Goal: Transaction & Acquisition: Purchase product/service

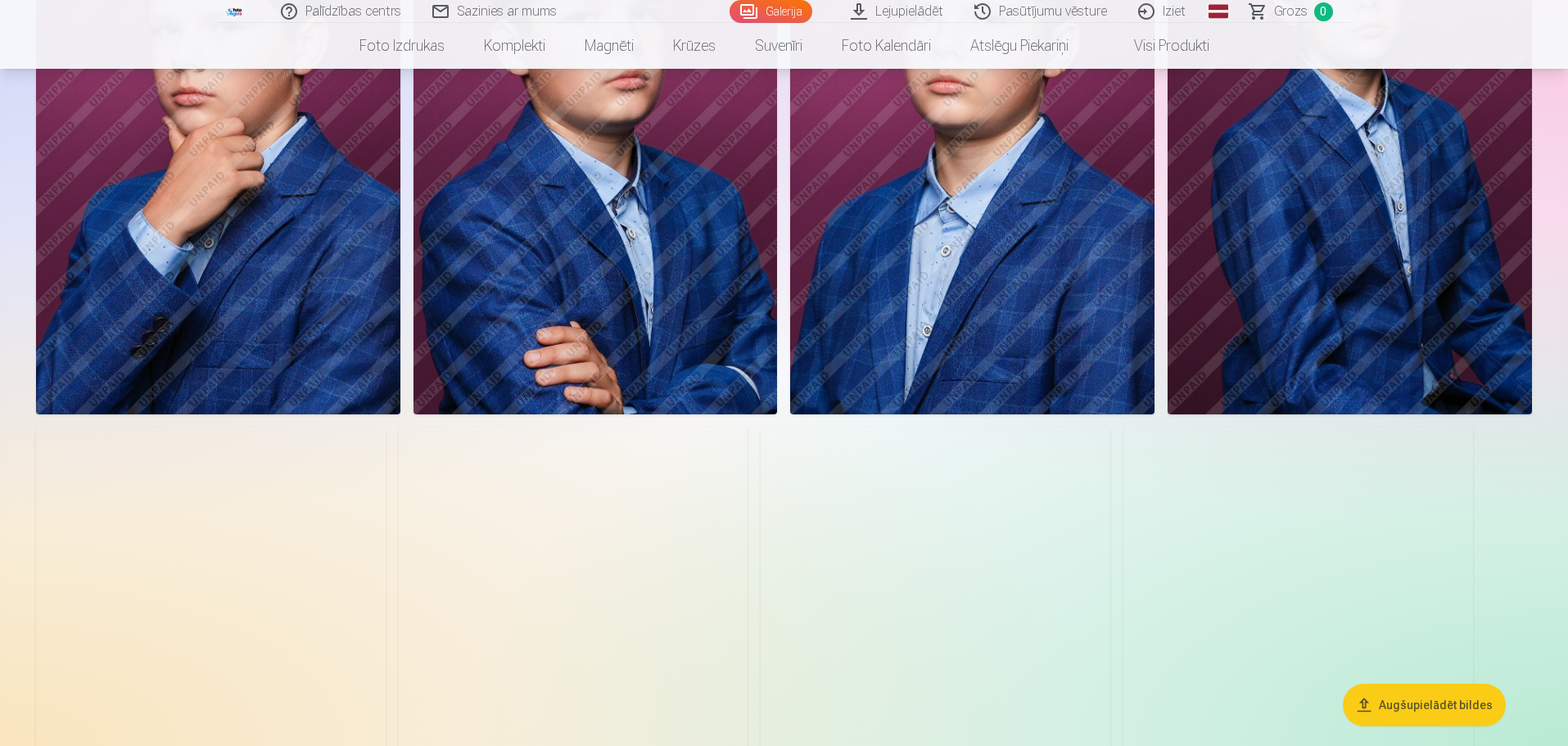
scroll to position [2783, 0]
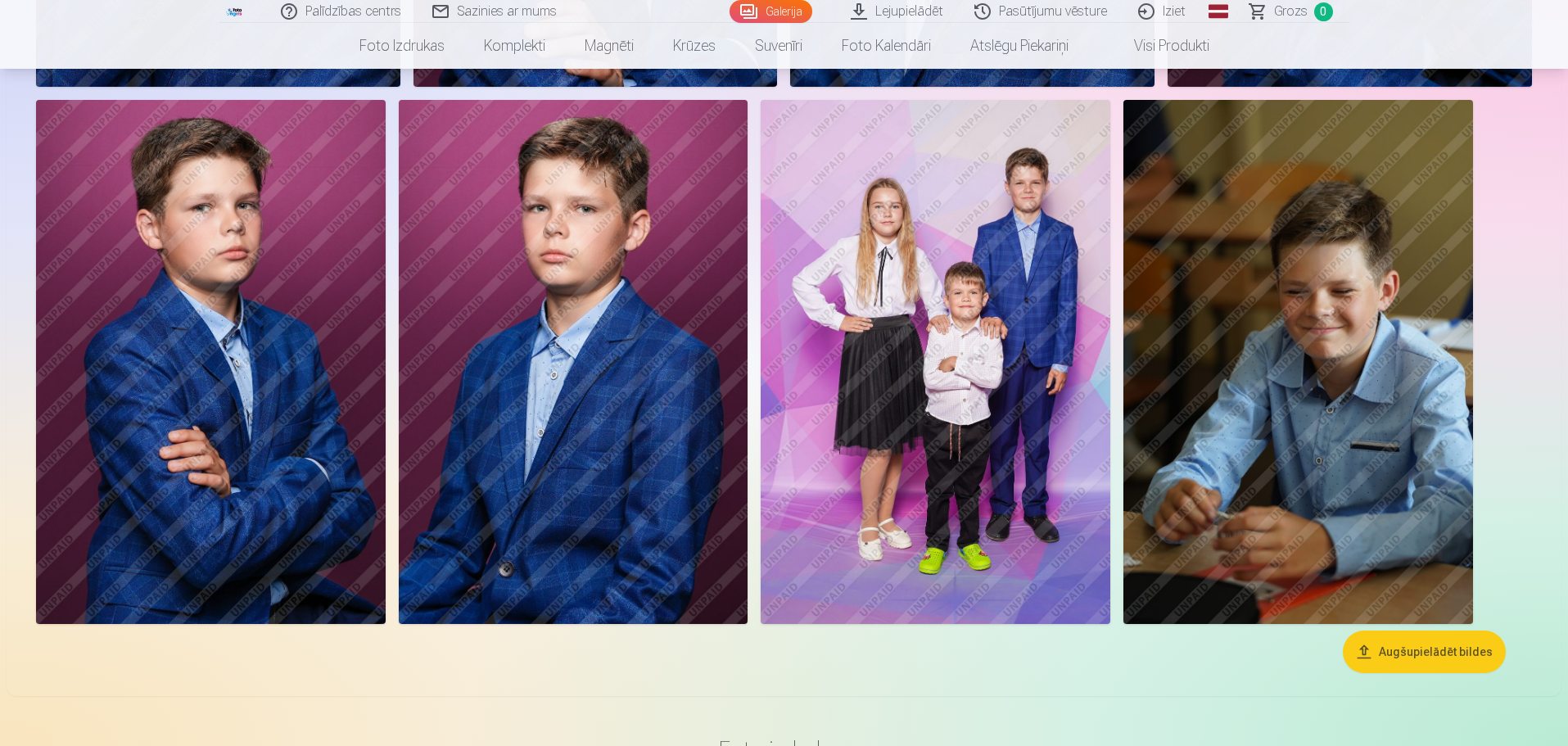
click at [1023, 443] on img at bounding box center [935, 362] width 349 height 524
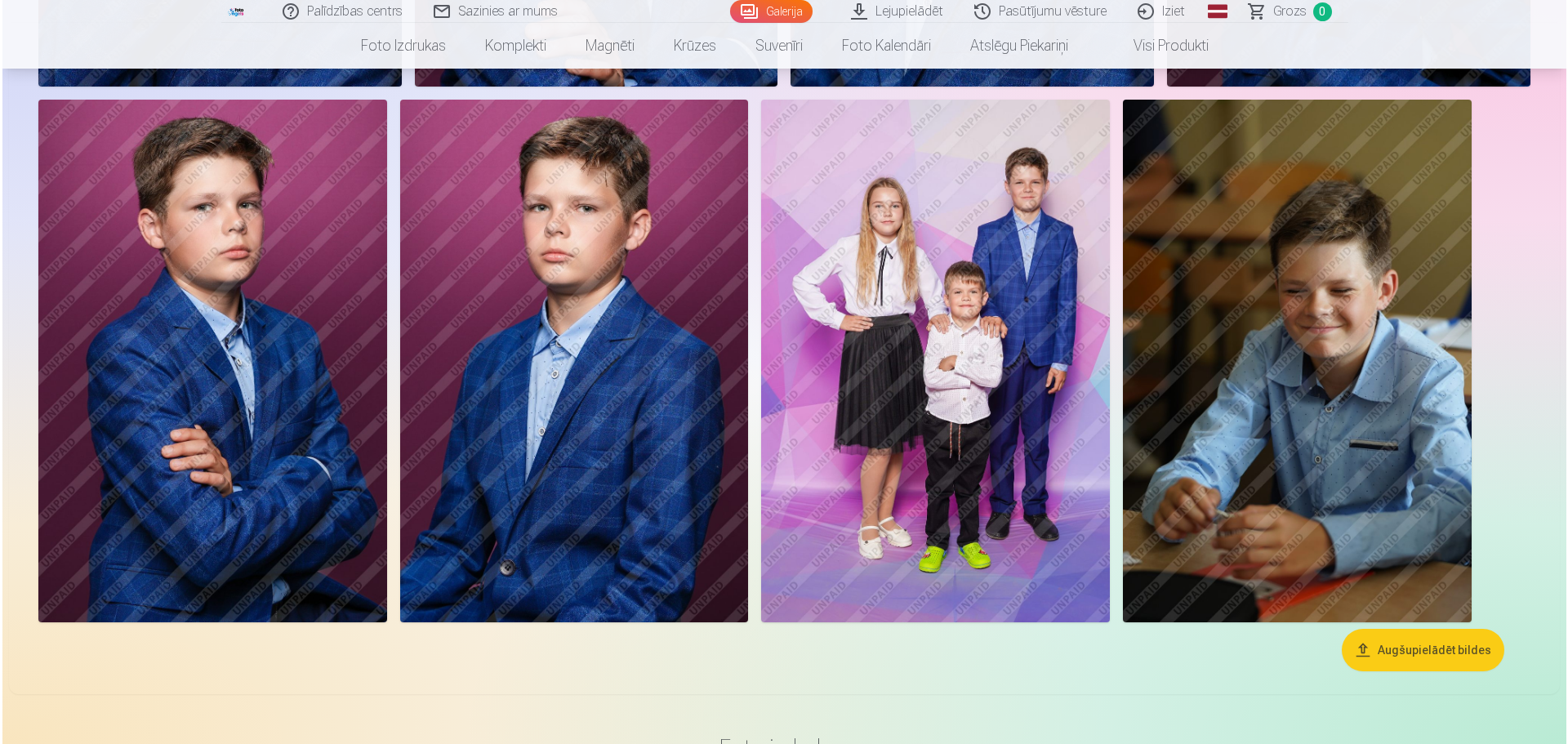
scroll to position [2782, 0]
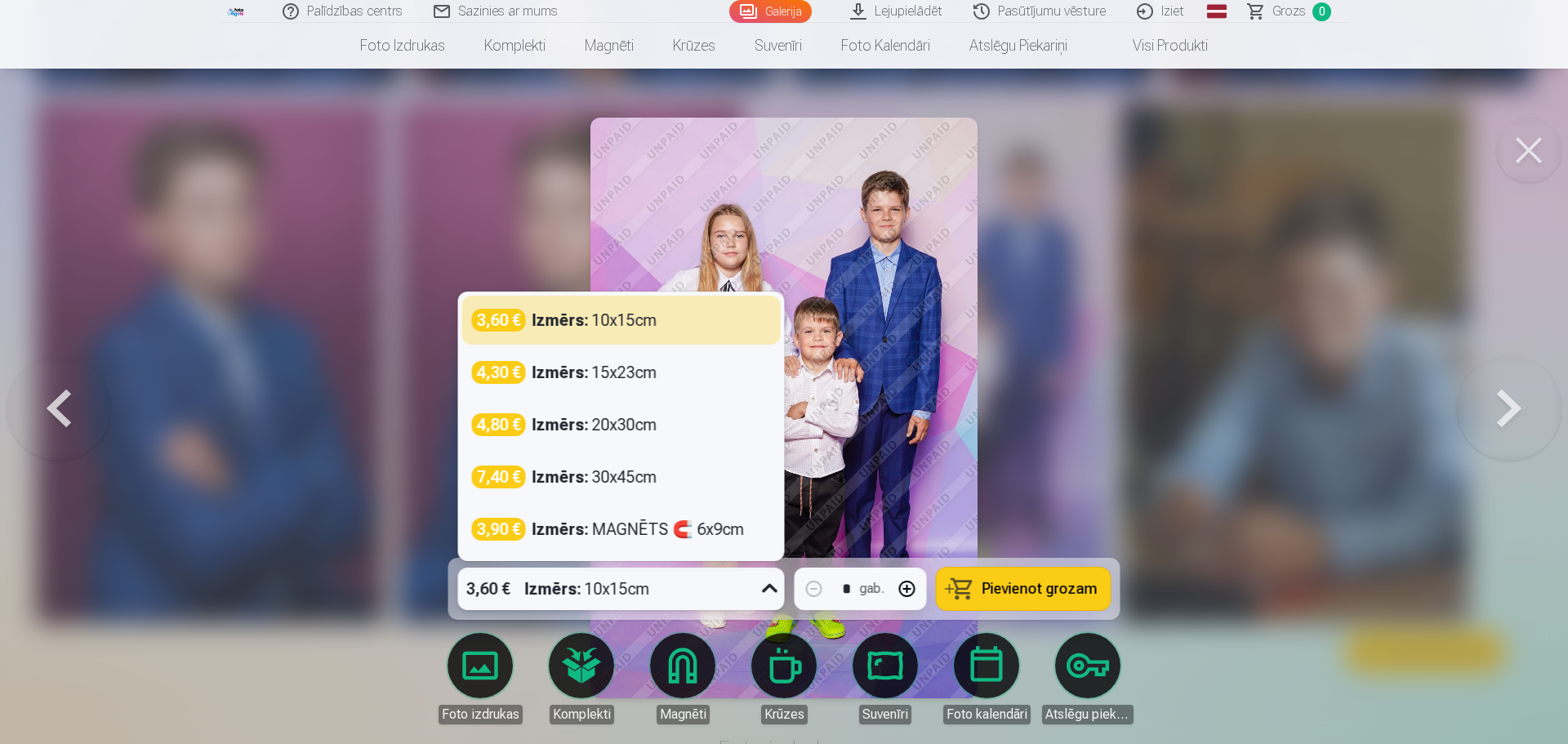
click at [726, 594] on div "3,60 € Izmērs : 10x15cm" at bounding box center [605, 589] width 295 height 43
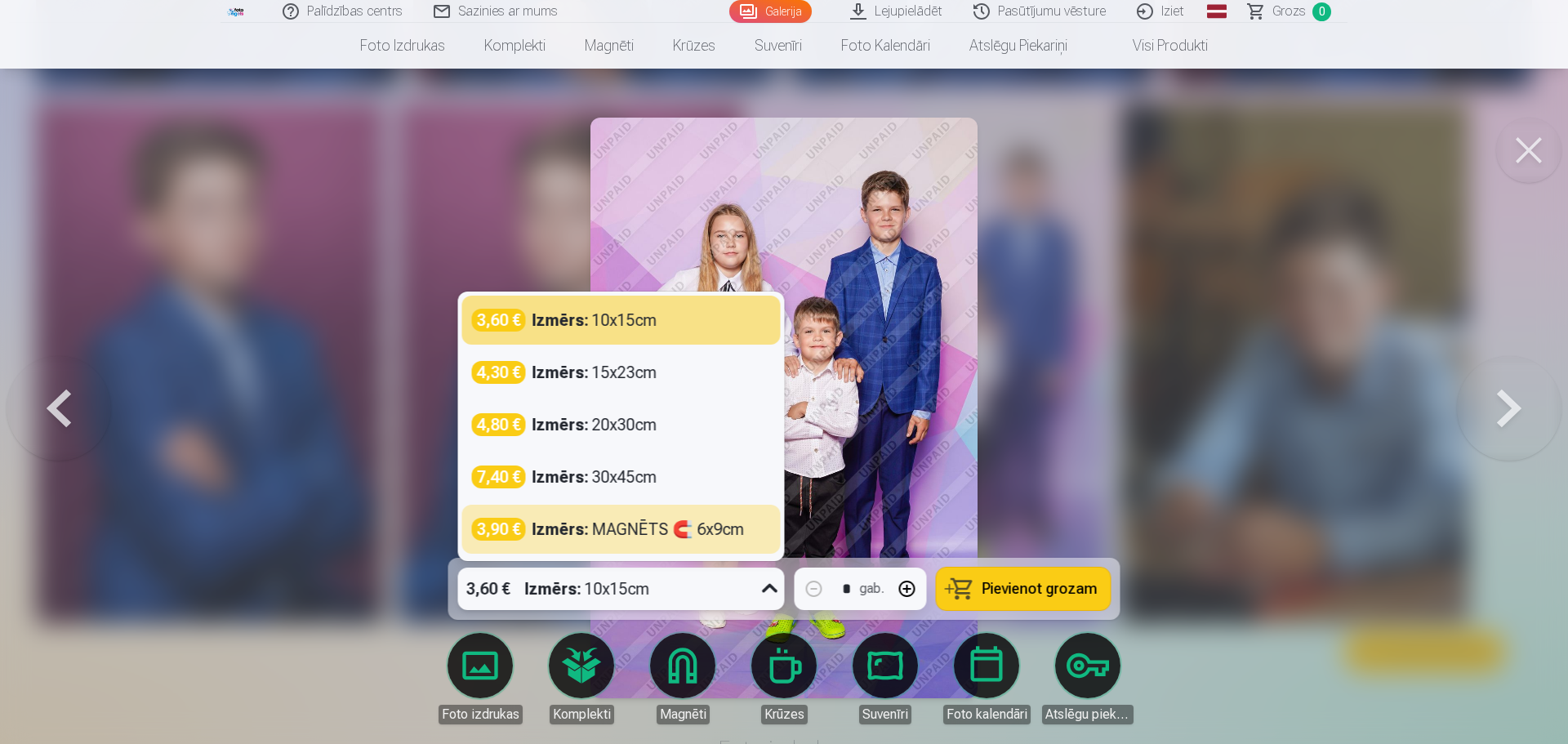
click at [689, 585] on div "3,60 € Izmērs : 10x15cm" at bounding box center [605, 589] width 295 height 43
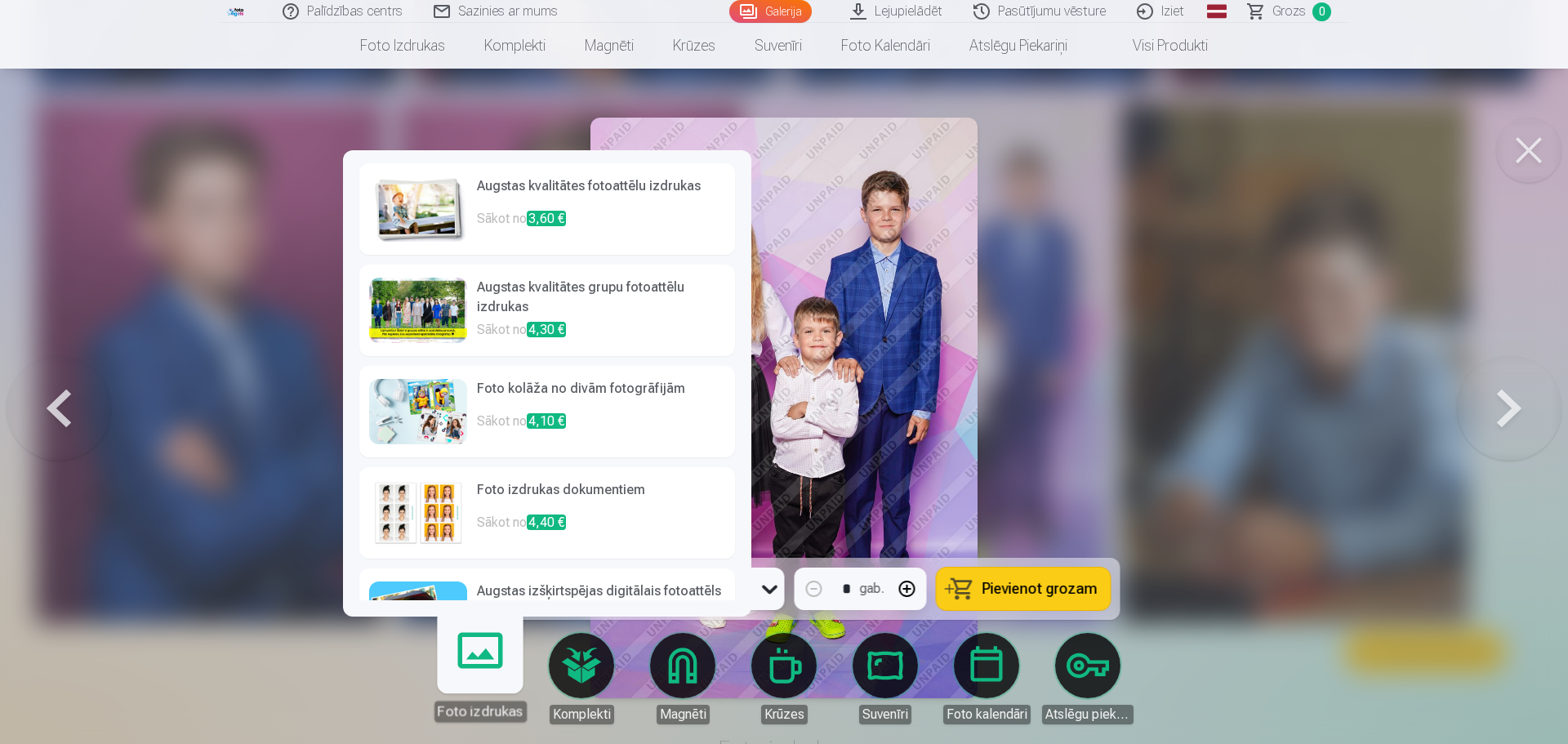
click at [479, 675] on link "Foto izdrukas" at bounding box center [480, 671] width 101 height 101
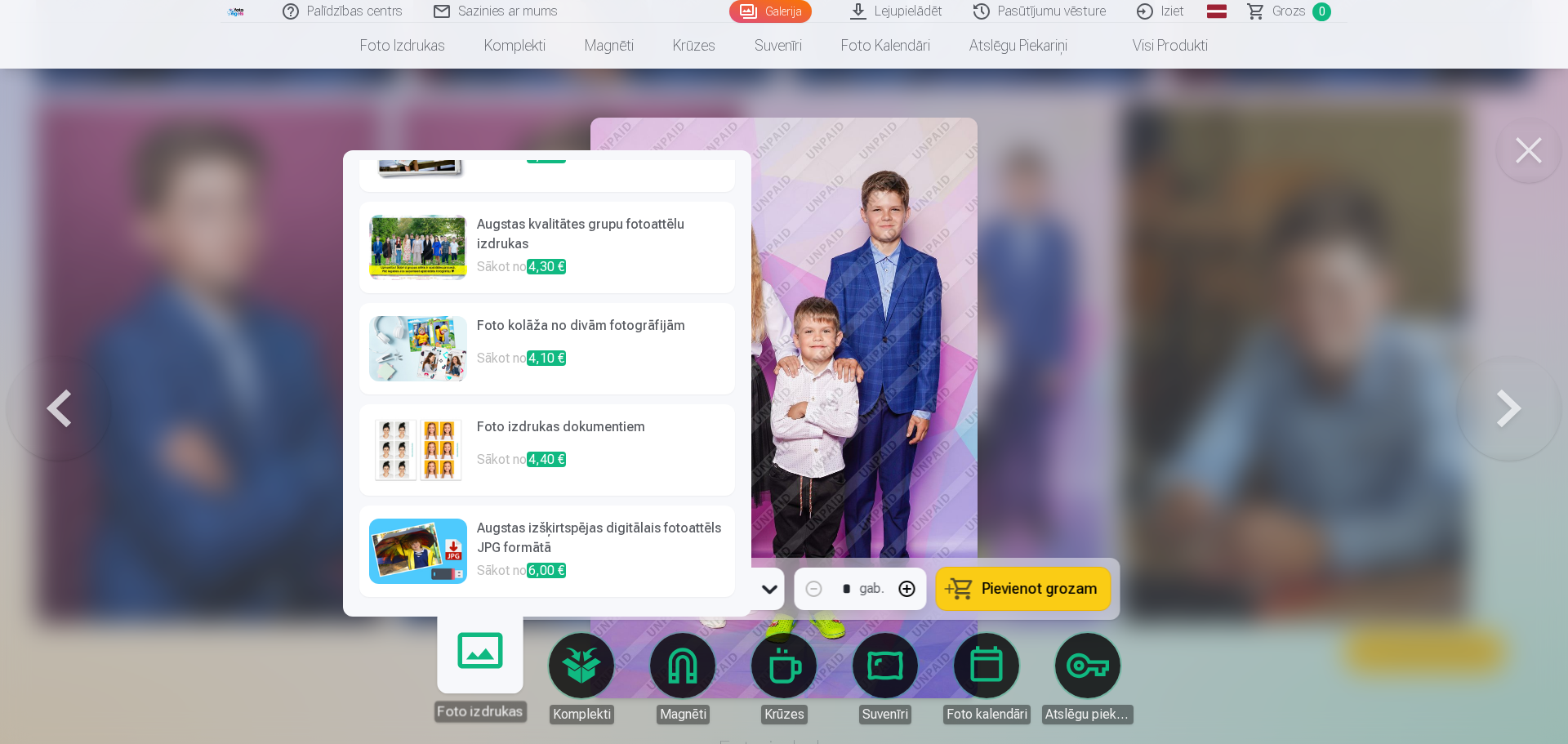
scroll to position [0, 0]
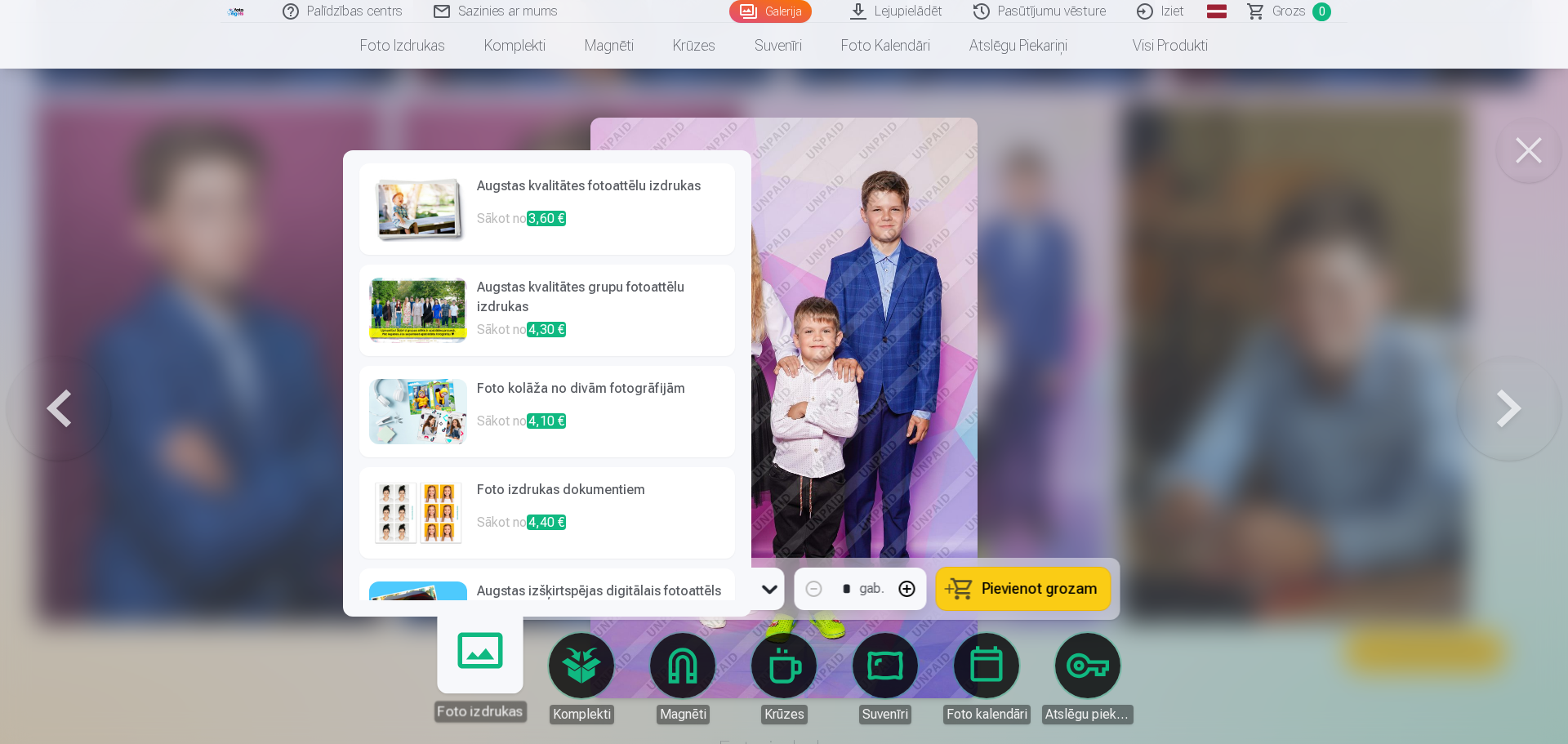
click at [625, 186] on h6 "Augstas kvalitātes fotoattēlu izdrukas" at bounding box center [601, 193] width 249 height 33
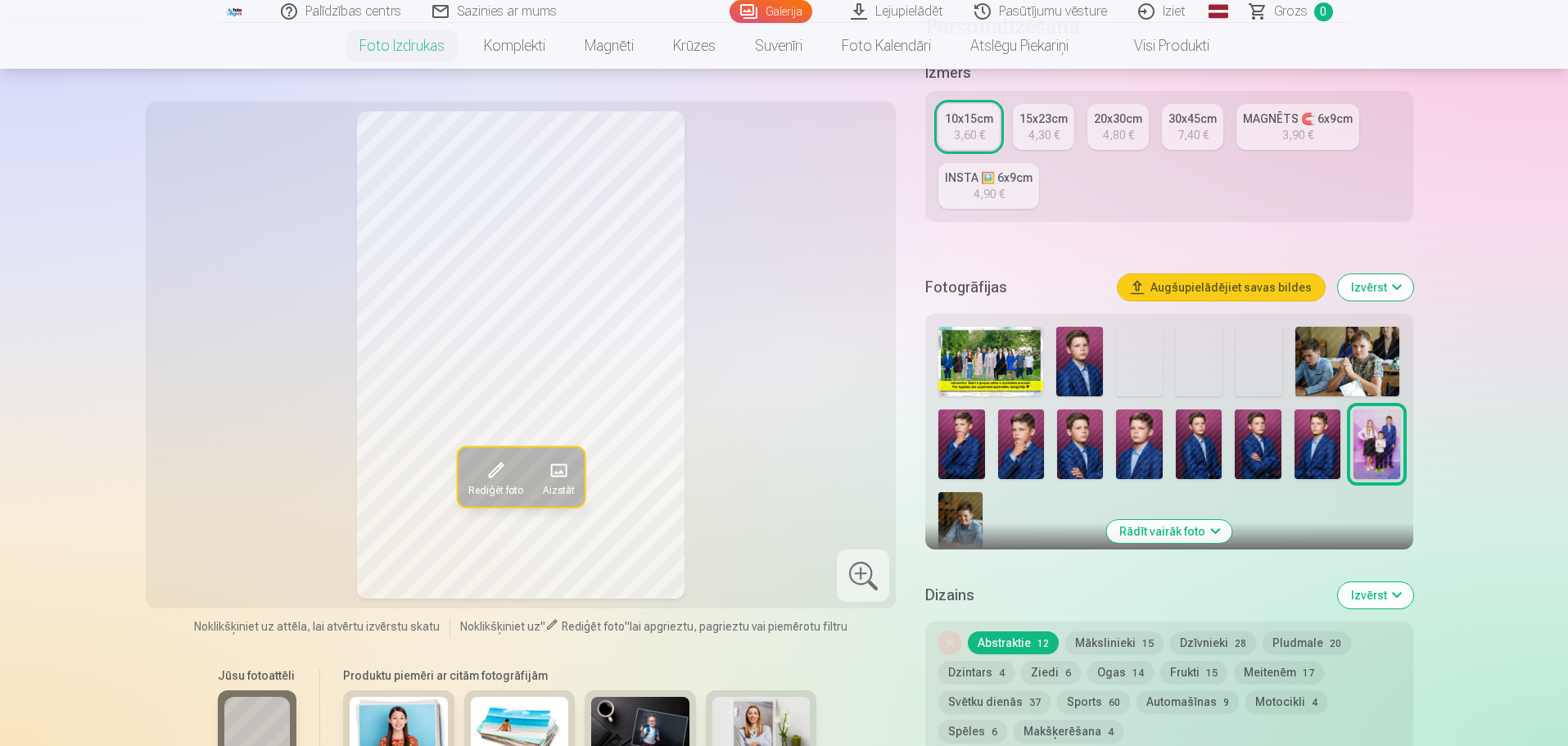
scroll to position [328, 0]
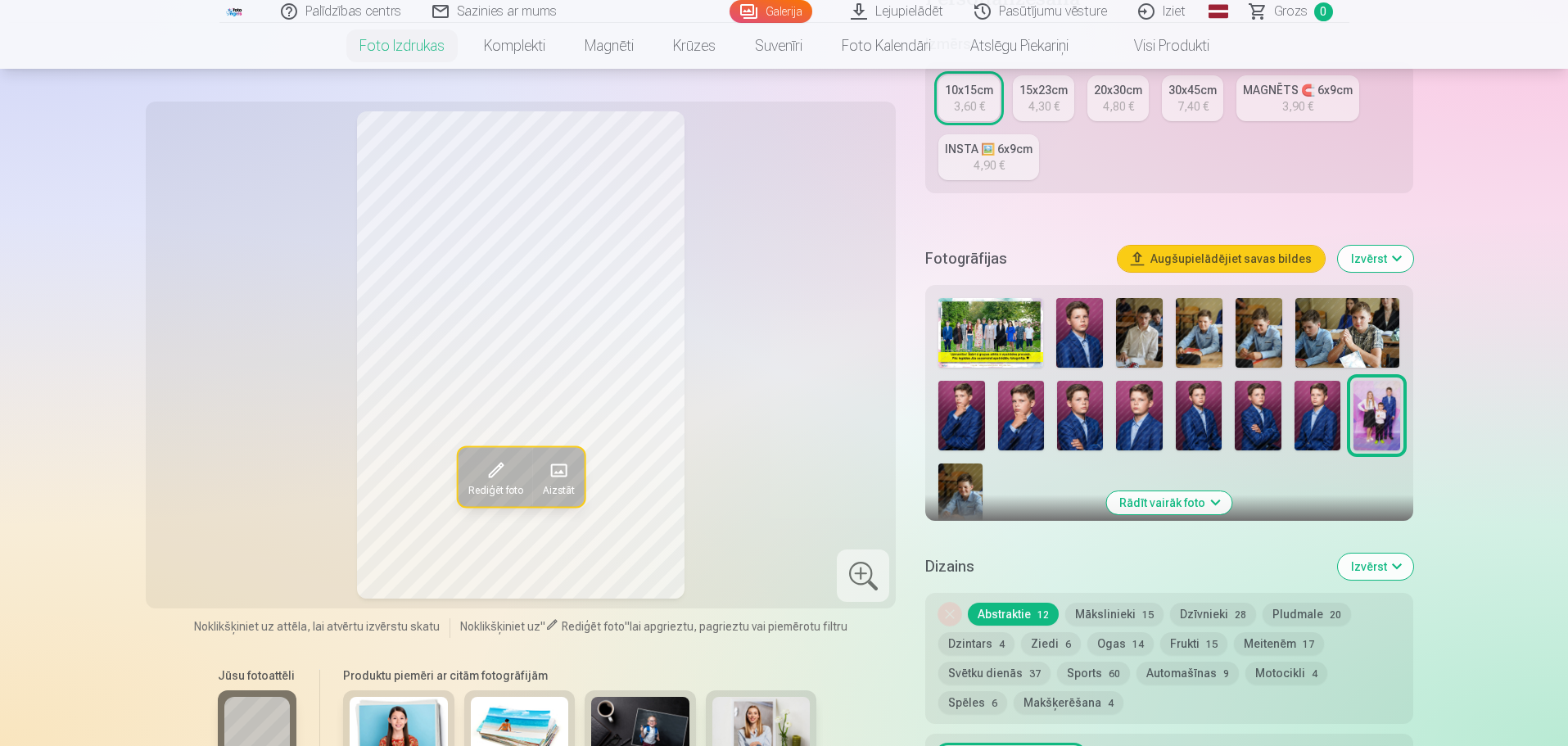
click at [1178, 505] on button "Rādīt vairāk foto" at bounding box center [1168, 503] width 125 height 23
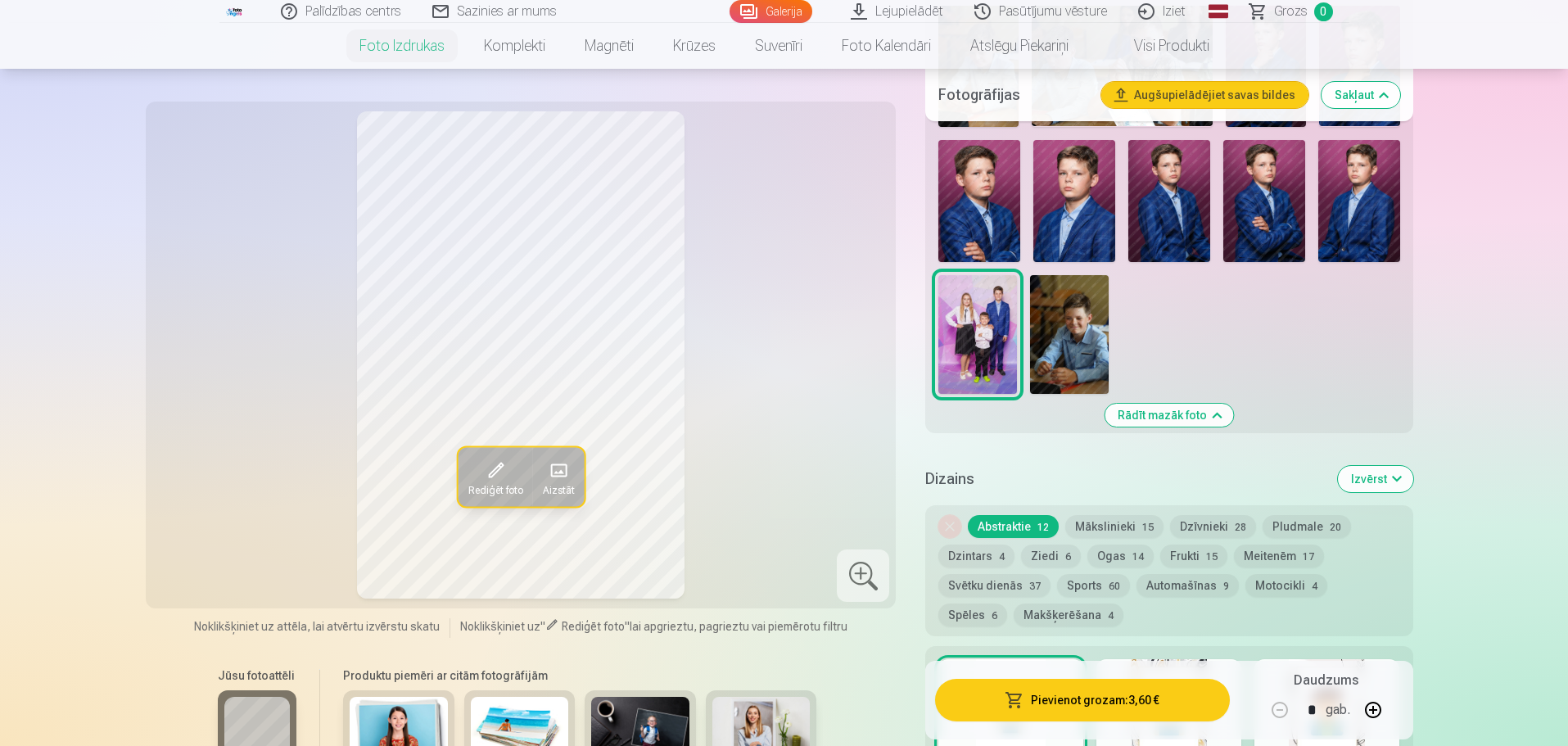
scroll to position [737, 0]
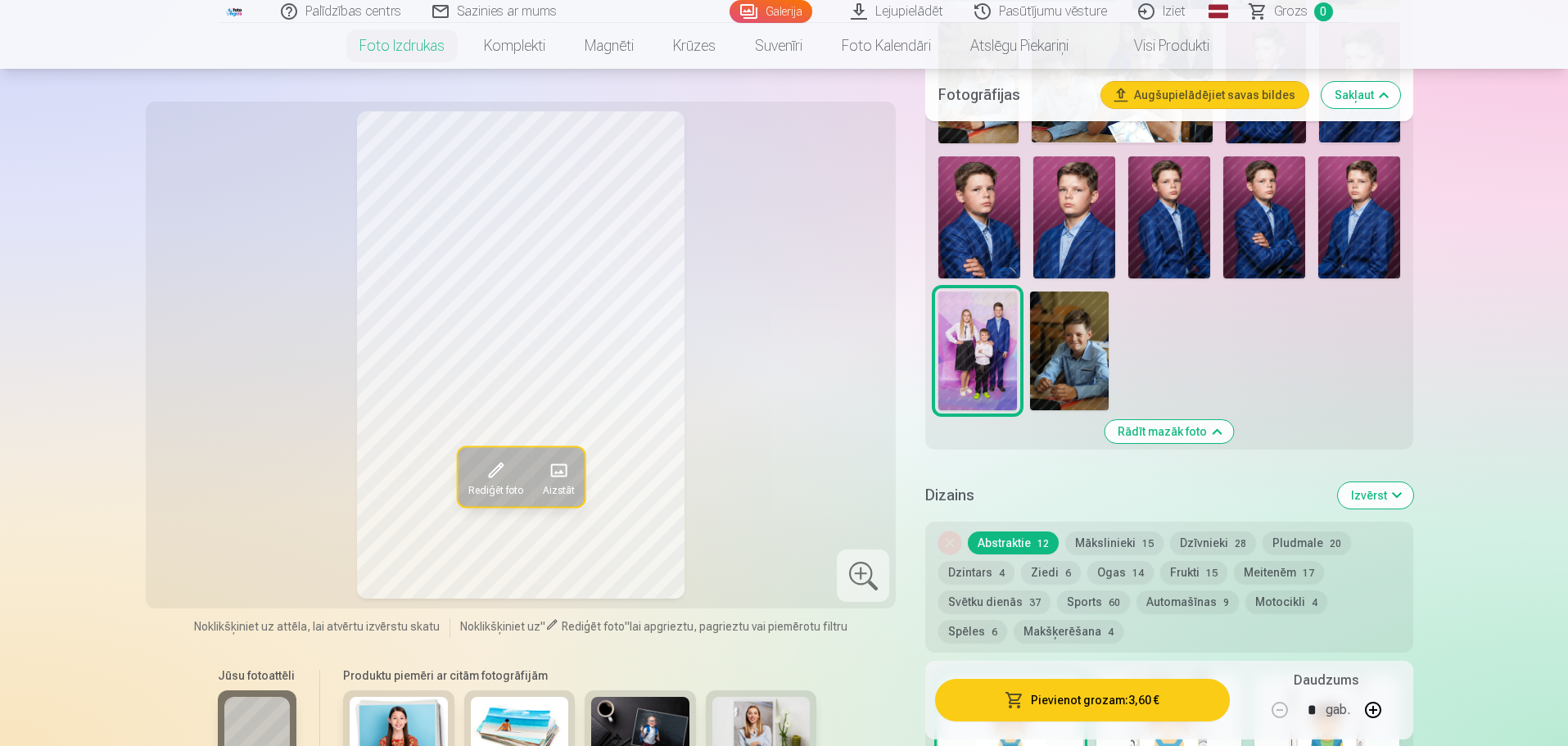
click at [490, 468] on span at bounding box center [494, 470] width 26 height 26
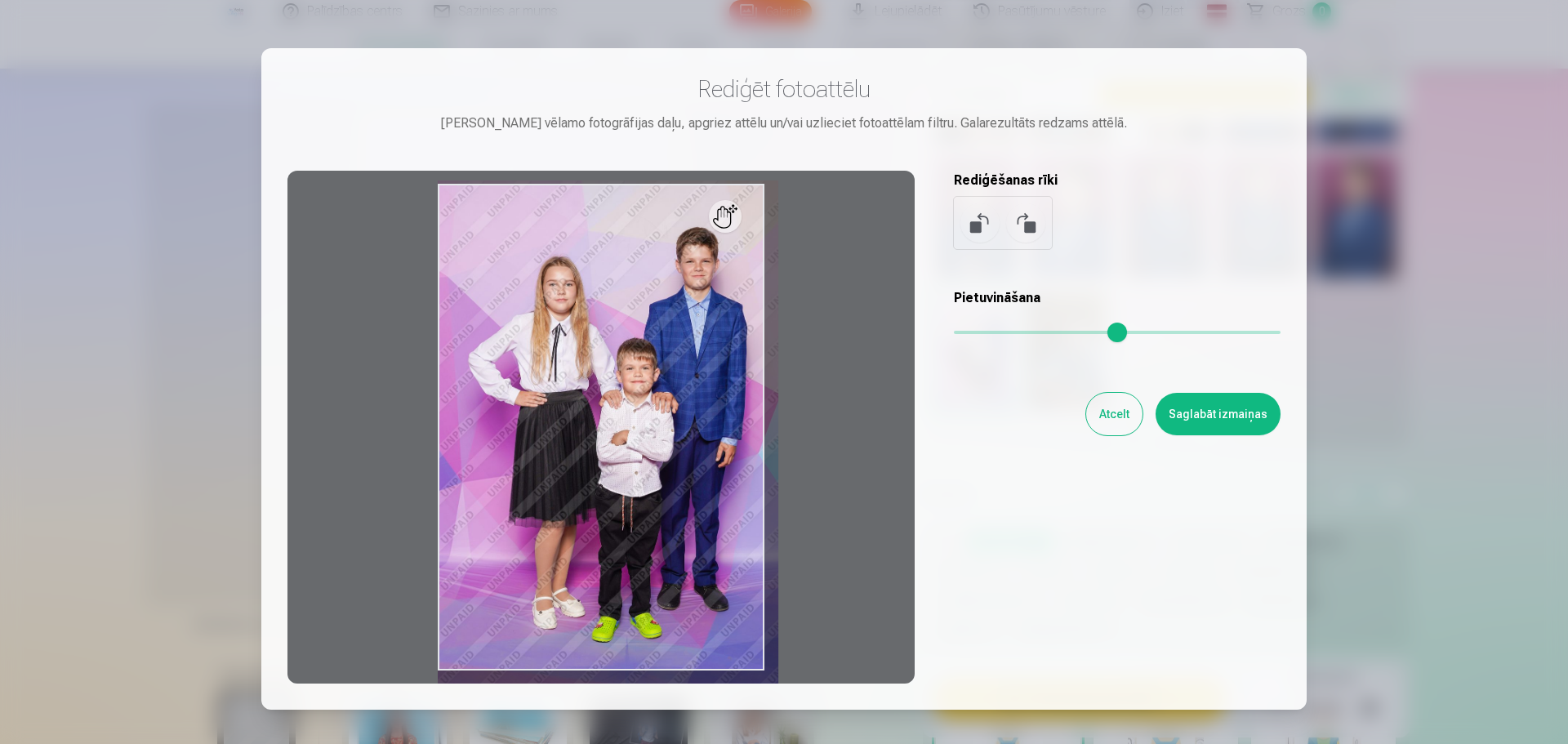
drag, startPoint x: 964, startPoint y: 331, endPoint x: 878, endPoint y: 314, distance: 87.7
click at [971, 333] on input "range" at bounding box center [1118, 332] width 327 height 3
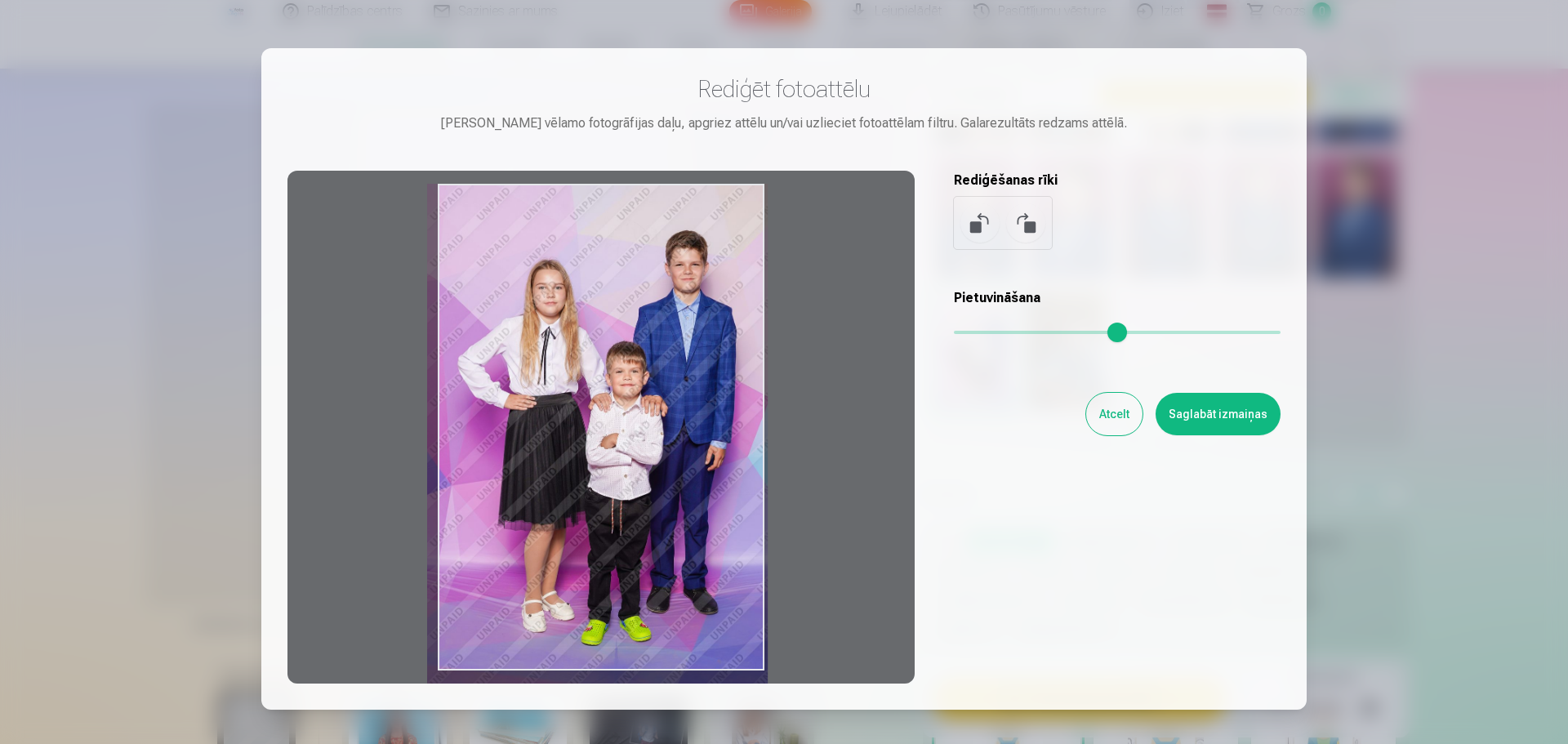
drag, startPoint x: 664, startPoint y: 343, endPoint x: 648, endPoint y: 409, distance: 67.9
click at [648, 409] on div at bounding box center [601, 427] width 627 height 513
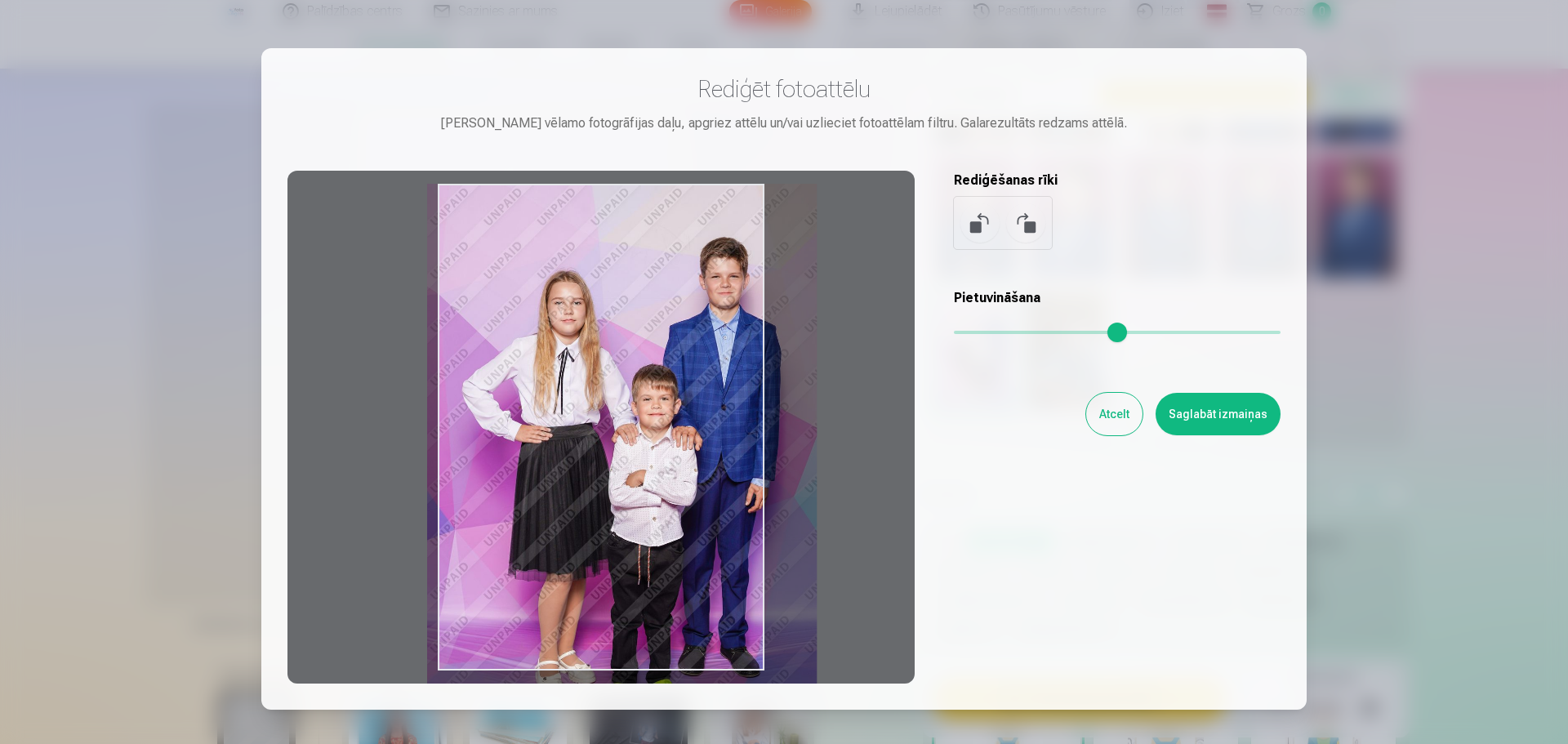
drag, startPoint x: 975, startPoint y: 332, endPoint x: 1005, endPoint y: 334, distance: 30.1
click at [1005, 334] on input "range" at bounding box center [1118, 332] width 327 height 3
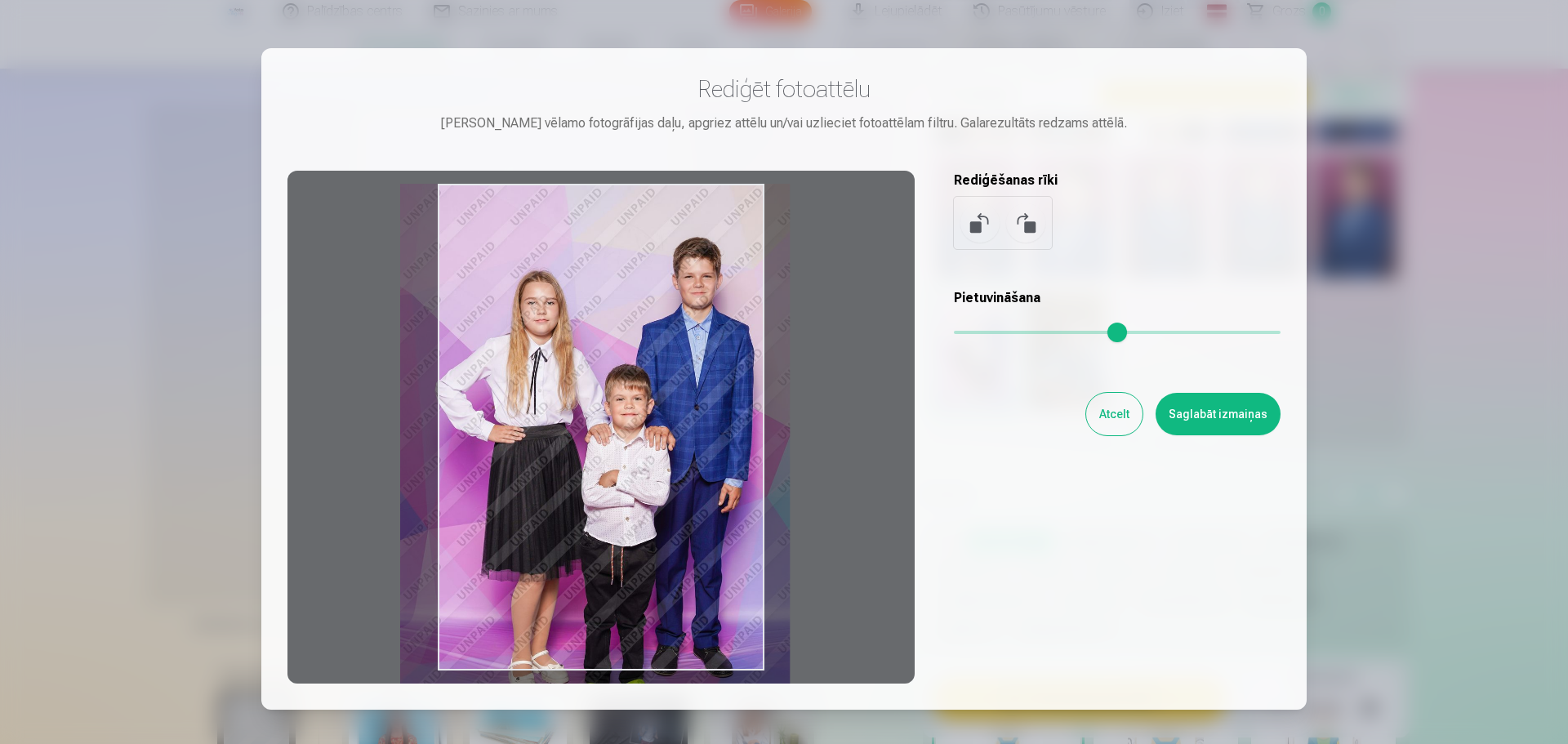
drag, startPoint x: 643, startPoint y: 350, endPoint x: 616, endPoint y: 363, distance: 30.0
click at [616, 363] on div at bounding box center [601, 427] width 627 height 513
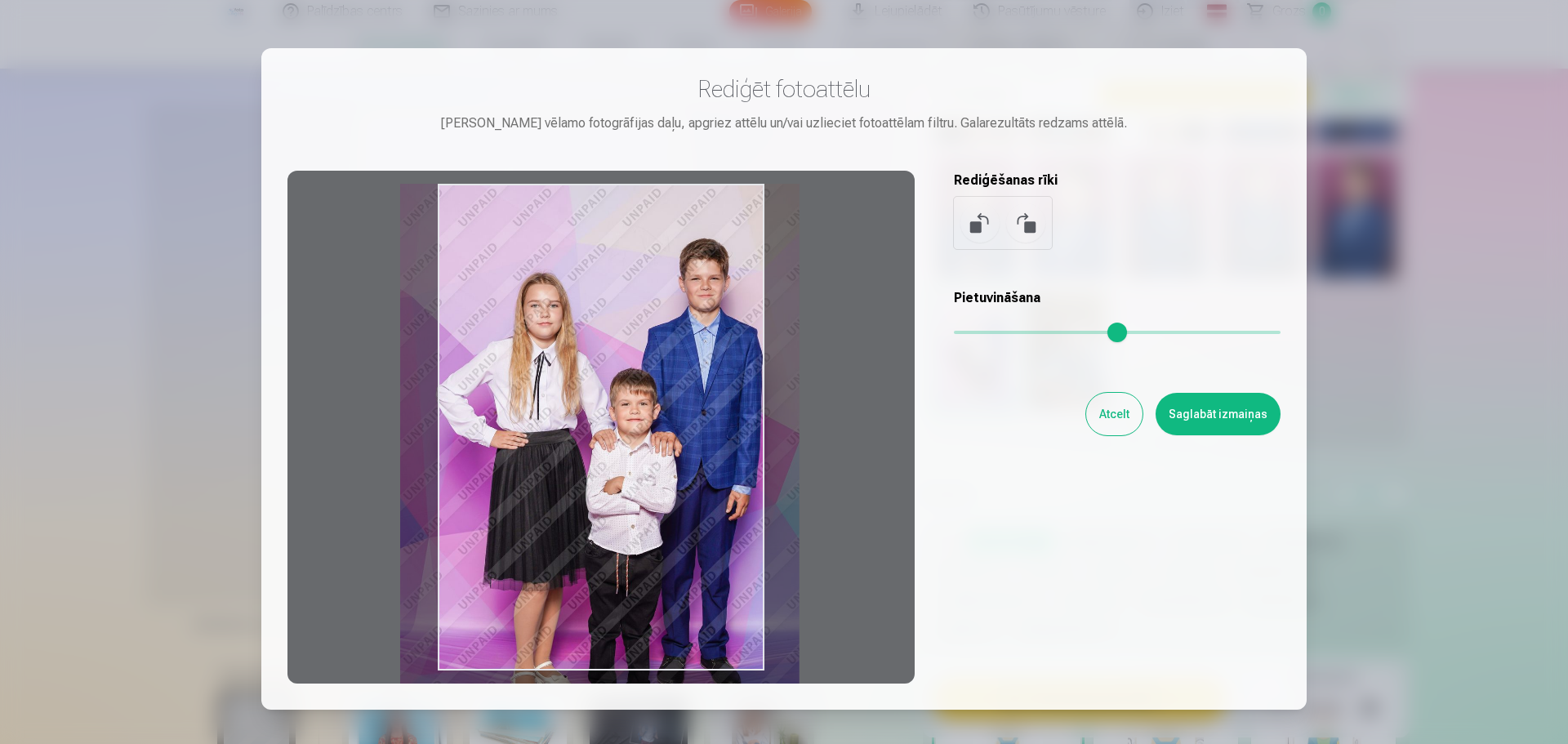
click at [1010, 331] on input "range" at bounding box center [1118, 332] width 327 height 3
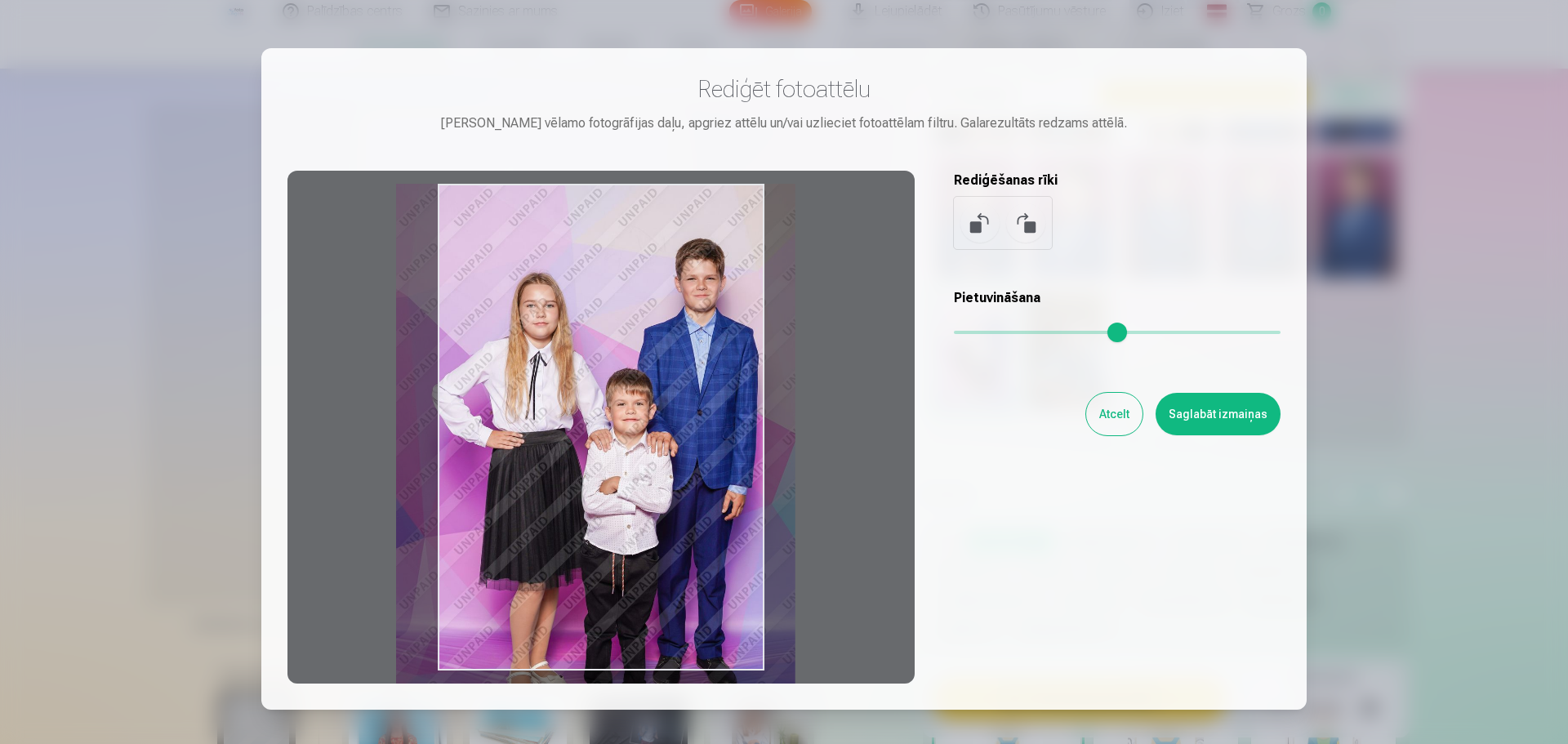
drag, startPoint x: 729, startPoint y: 369, endPoint x: 725, endPoint y: 380, distance: 11.7
click at [725, 380] on div at bounding box center [601, 427] width 627 height 513
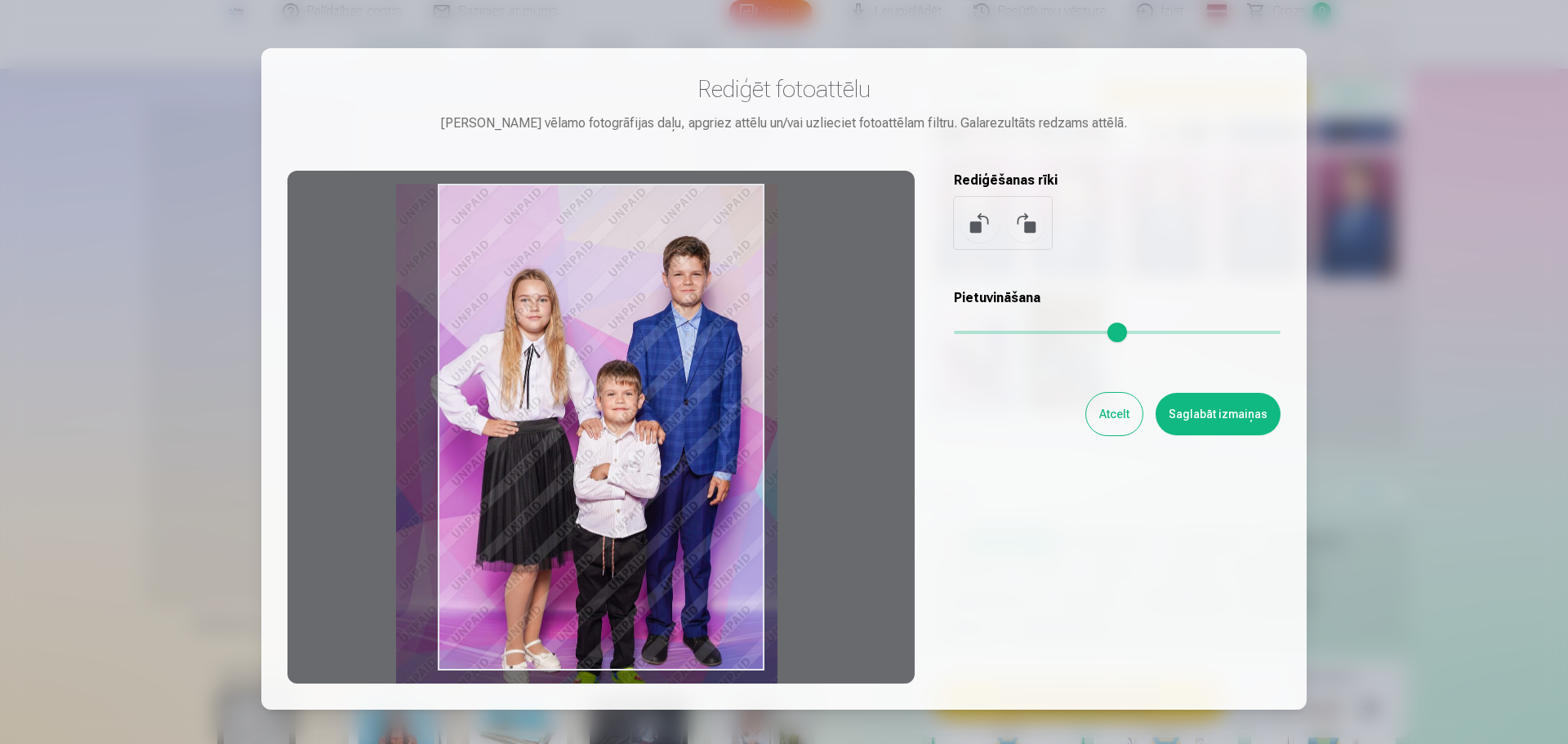
drag, startPoint x: 1015, startPoint y: 334, endPoint x: 1000, endPoint y: 338, distance: 15.5
click at [1000, 334] on input "range" at bounding box center [1118, 332] width 327 height 3
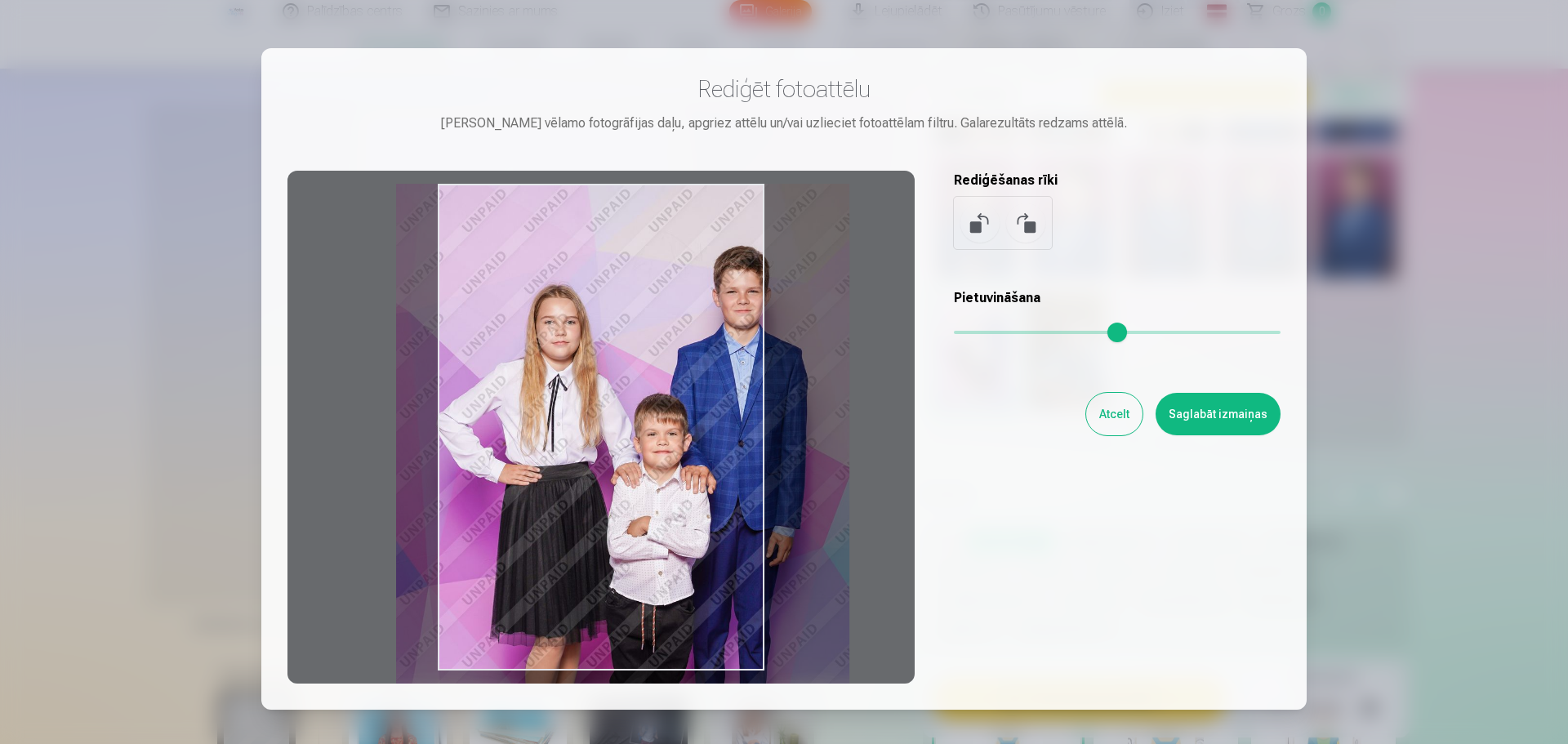
drag, startPoint x: 996, startPoint y: 329, endPoint x: 1049, endPoint y: 332, distance: 53.1
click at [1049, 332] on input "range" at bounding box center [1118, 332] width 327 height 3
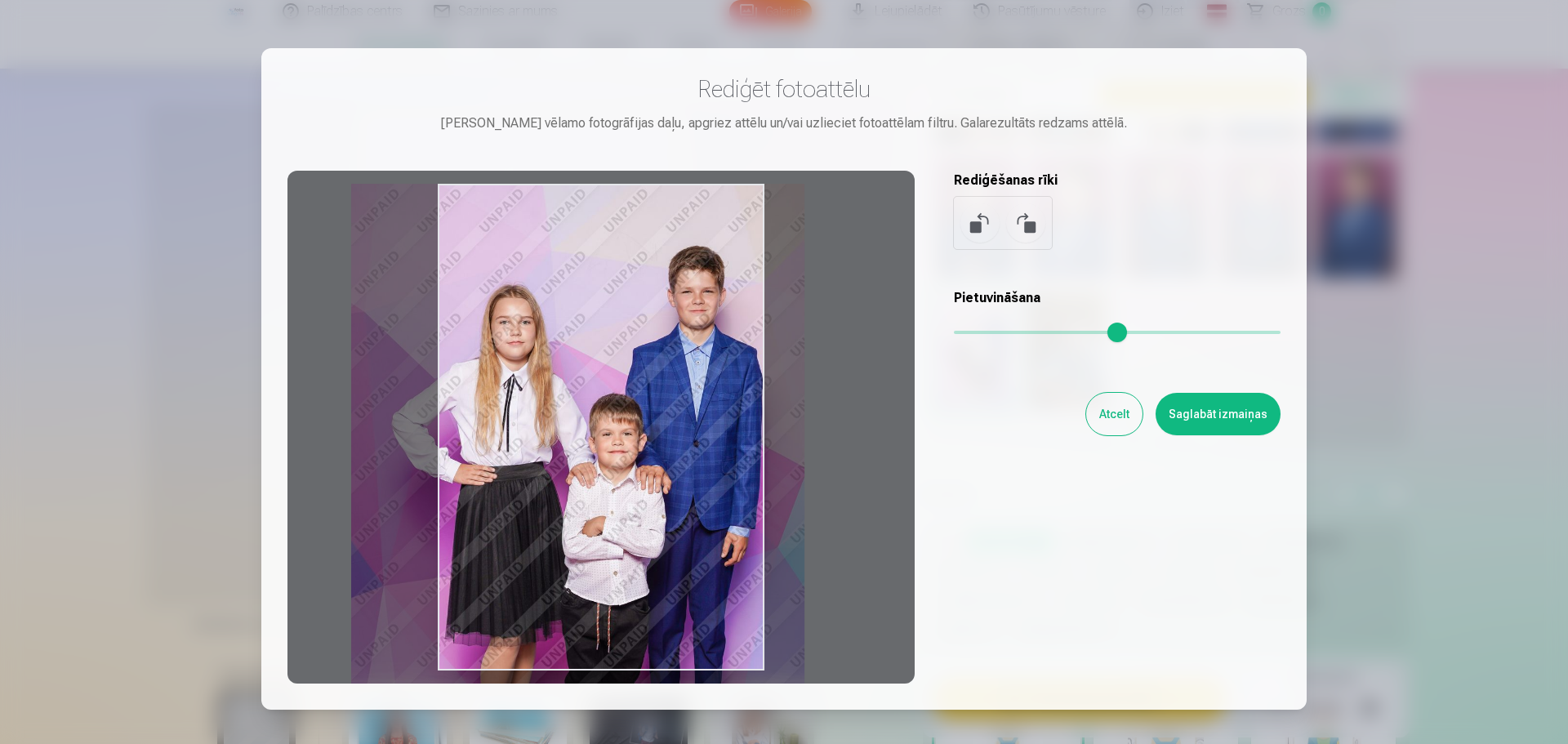
drag, startPoint x: 612, startPoint y: 455, endPoint x: 565, endPoint y: 459, distance: 47.2
click at [565, 459] on div at bounding box center [601, 427] width 627 height 513
click at [965, 223] on button at bounding box center [980, 223] width 40 height 40
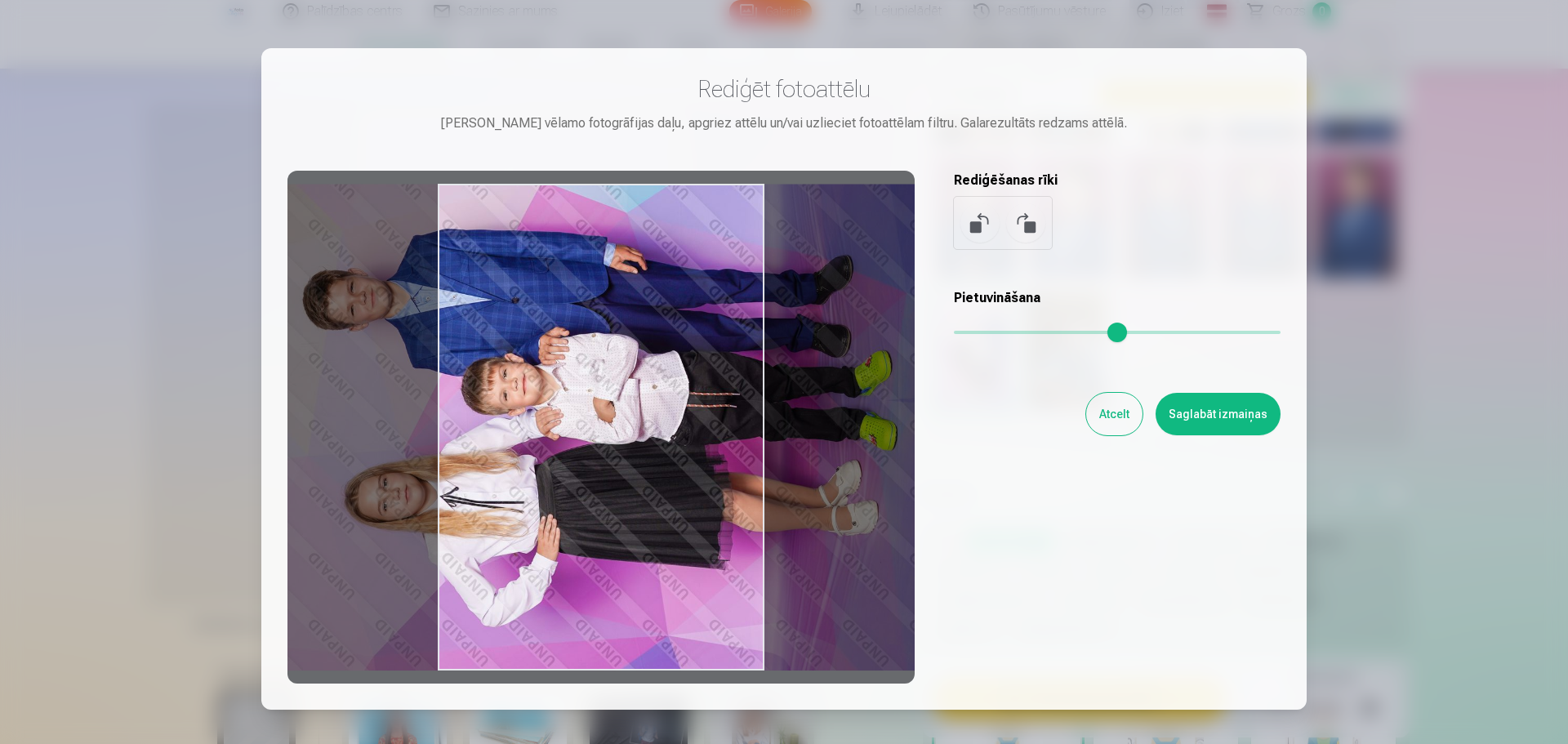
click at [965, 223] on button at bounding box center [980, 223] width 40 height 40
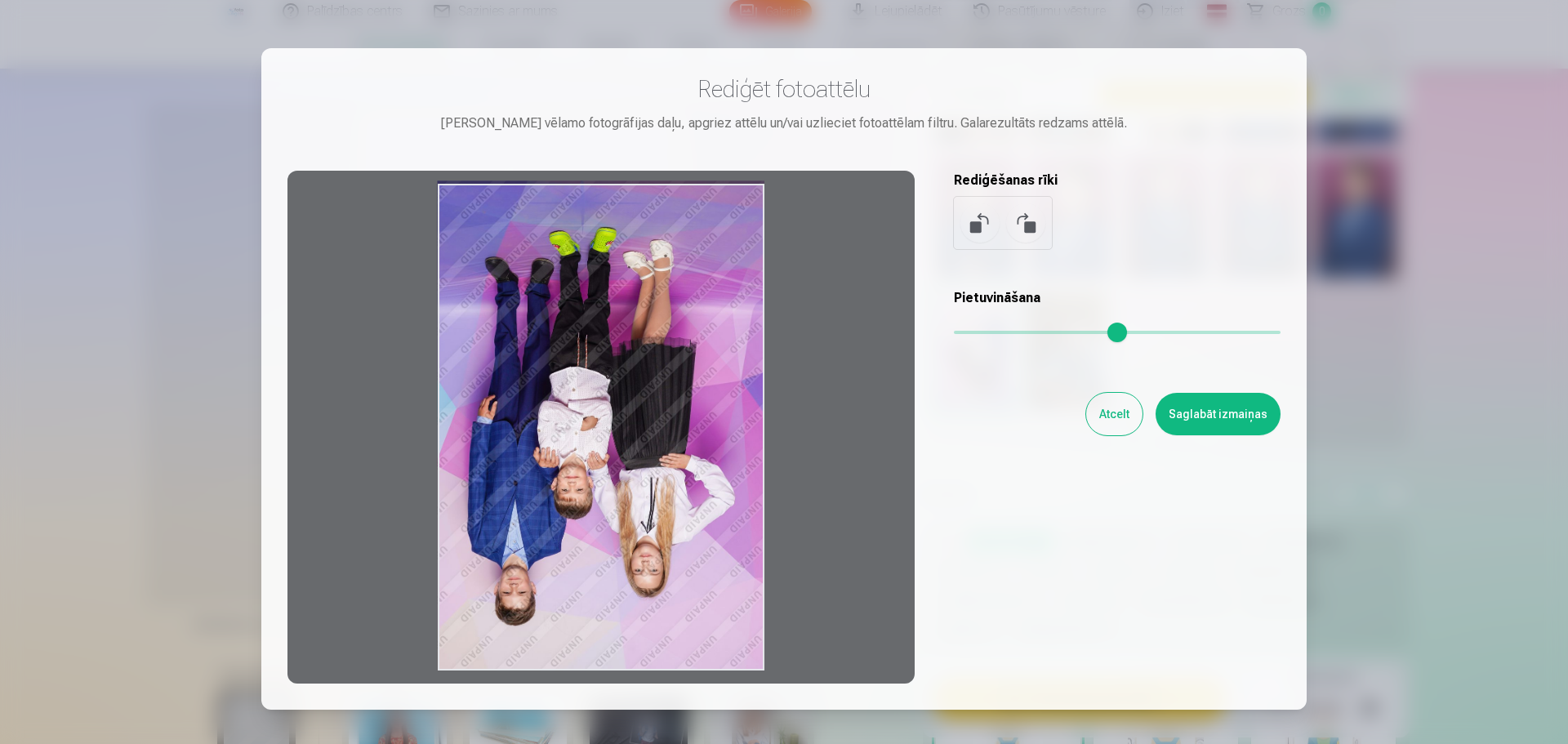
click at [965, 223] on button at bounding box center [980, 223] width 40 height 40
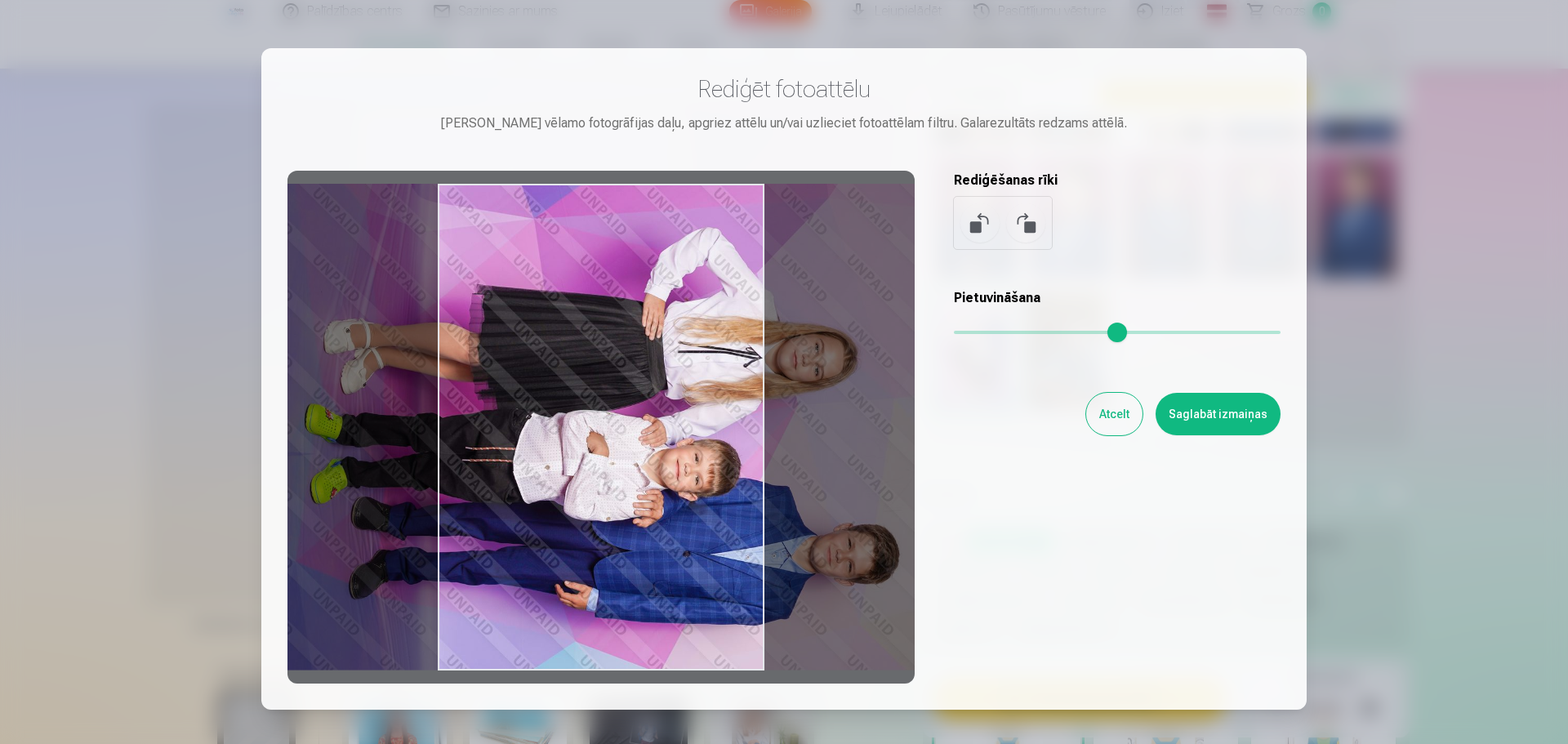
click at [964, 223] on button at bounding box center [980, 223] width 40 height 40
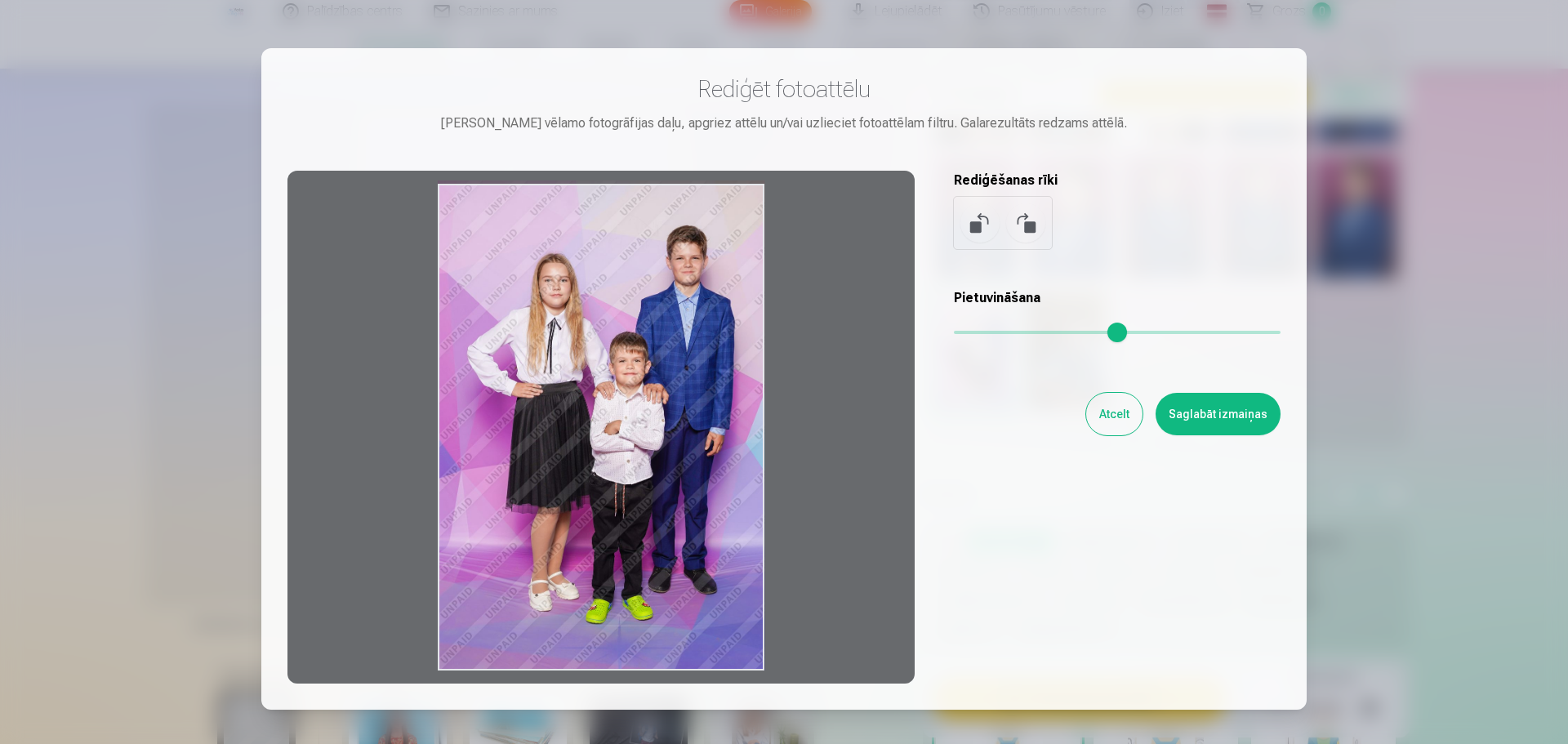
click at [1031, 226] on button at bounding box center [1026, 223] width 40 height 40
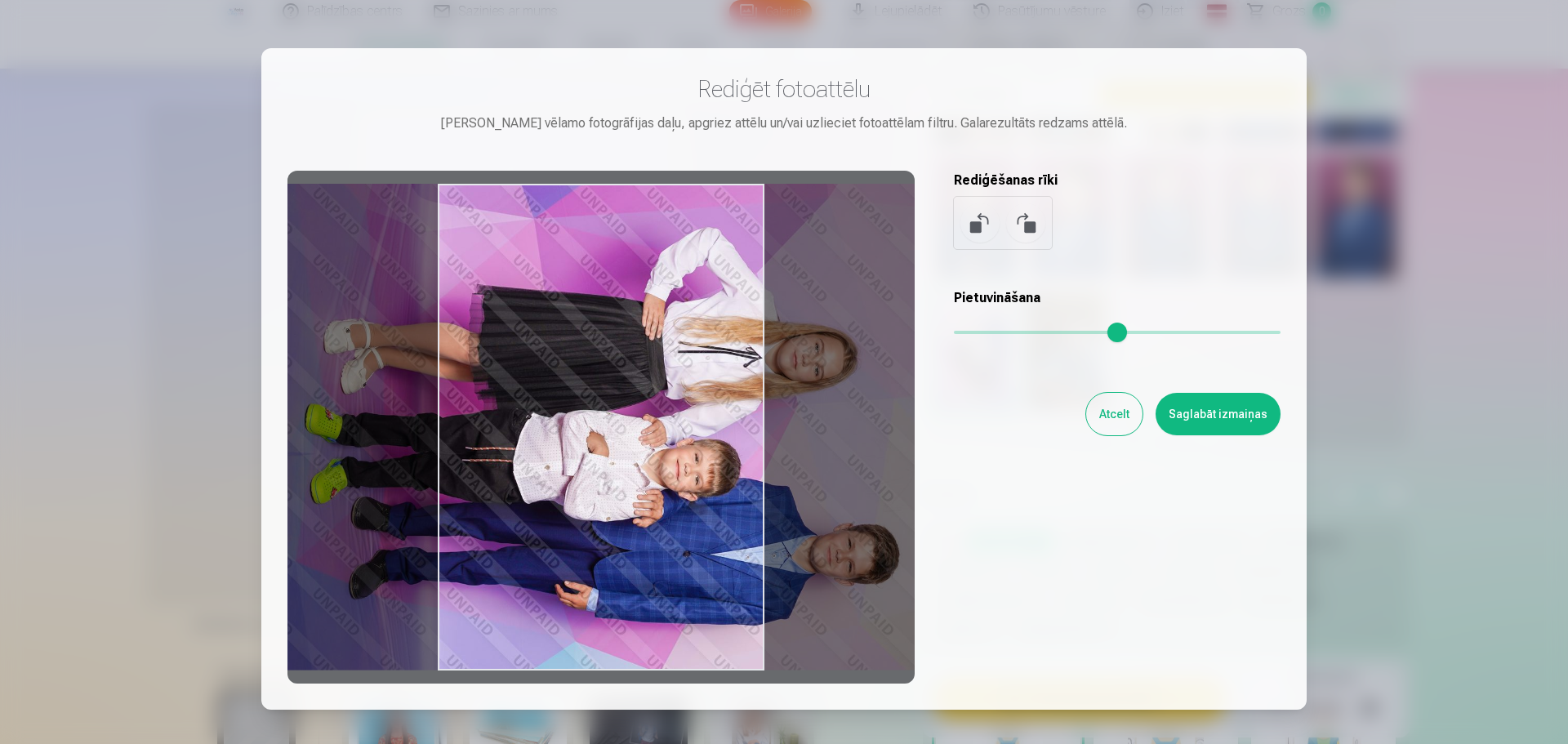
click at [1031, 226] on button at bounding box center [1026, 223] width 40 height 40
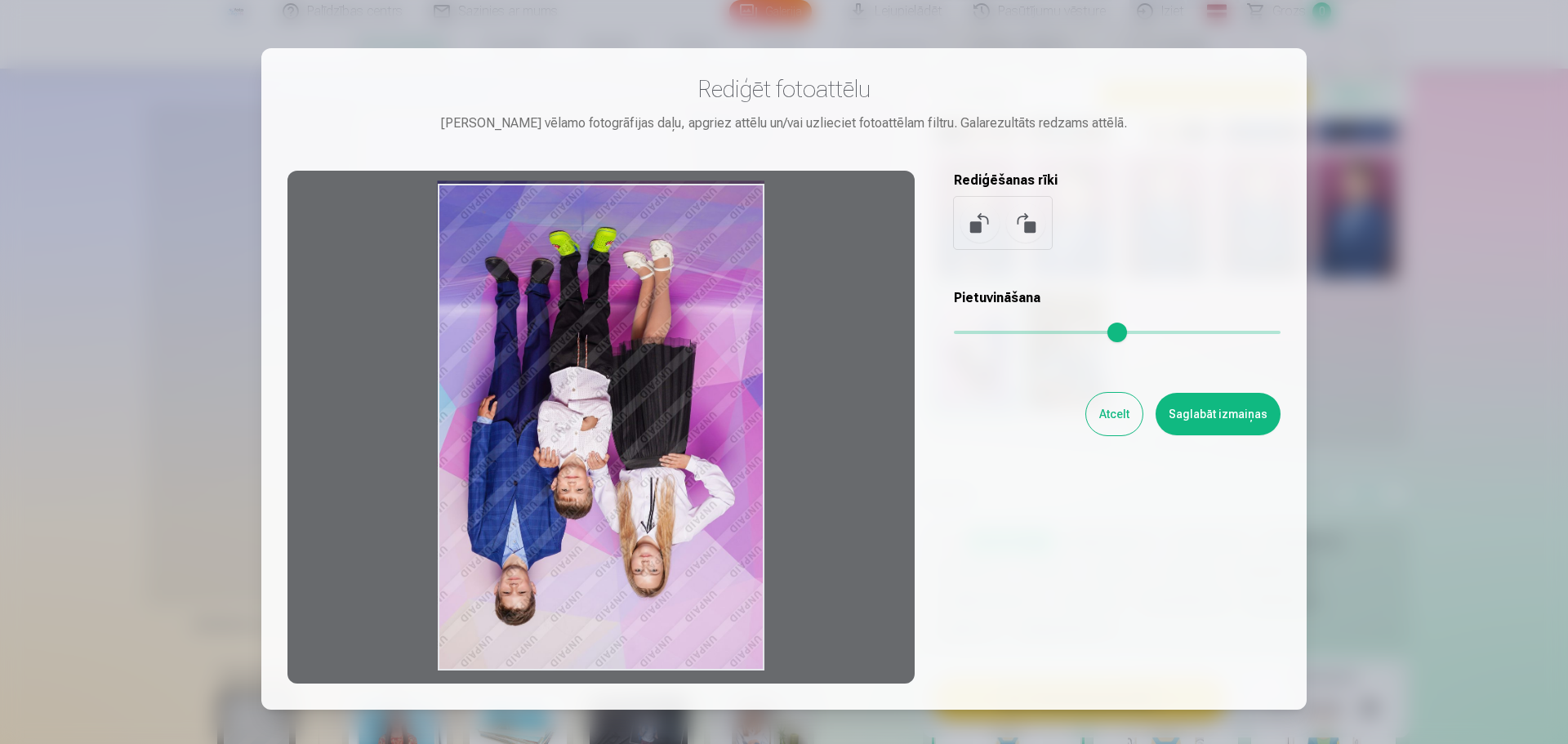
click at [1031, 227] on button at bounding box center [1026, 223] width 40 height 40
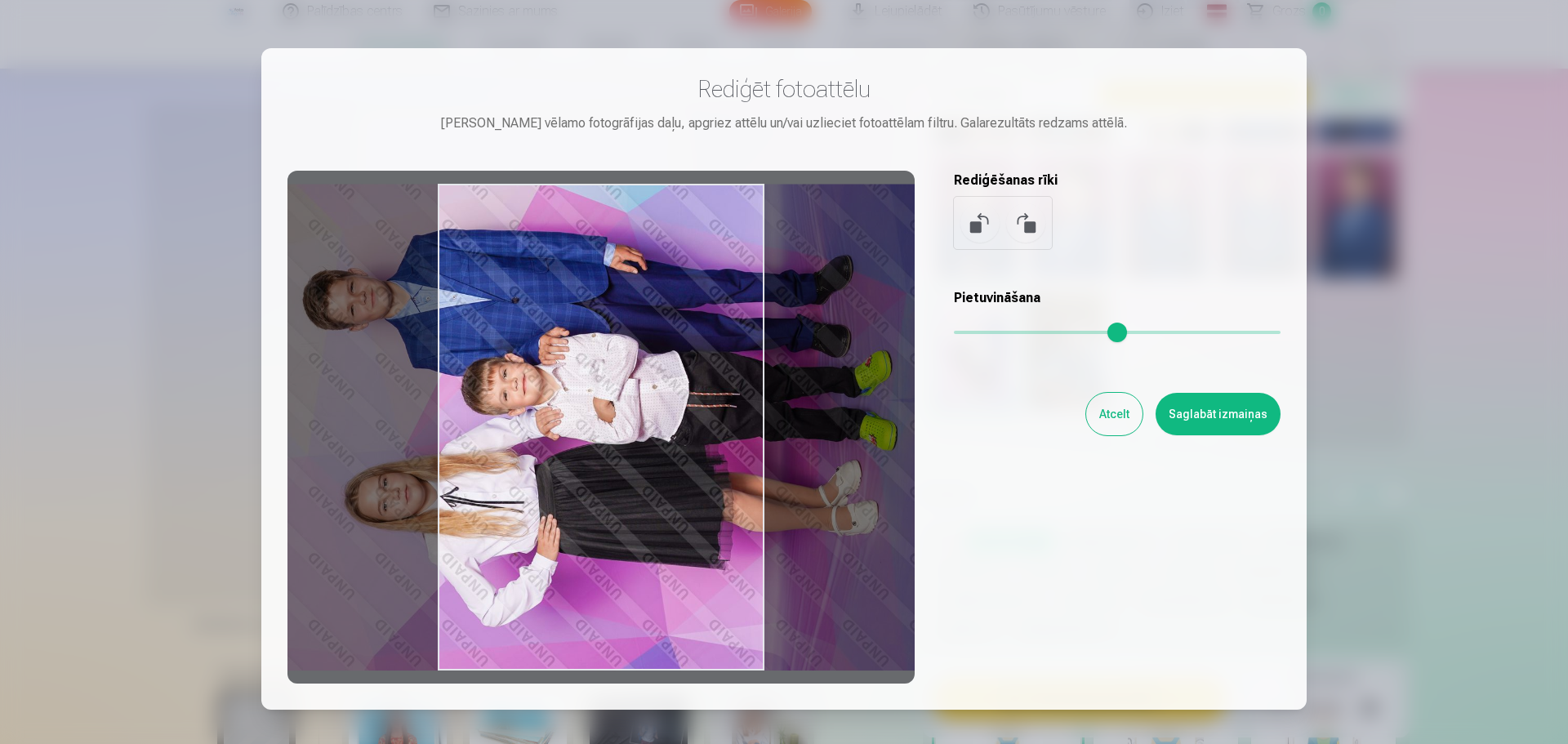
click at [1030, 227] on button at bounding box center [1026, 223] width 40 height 40
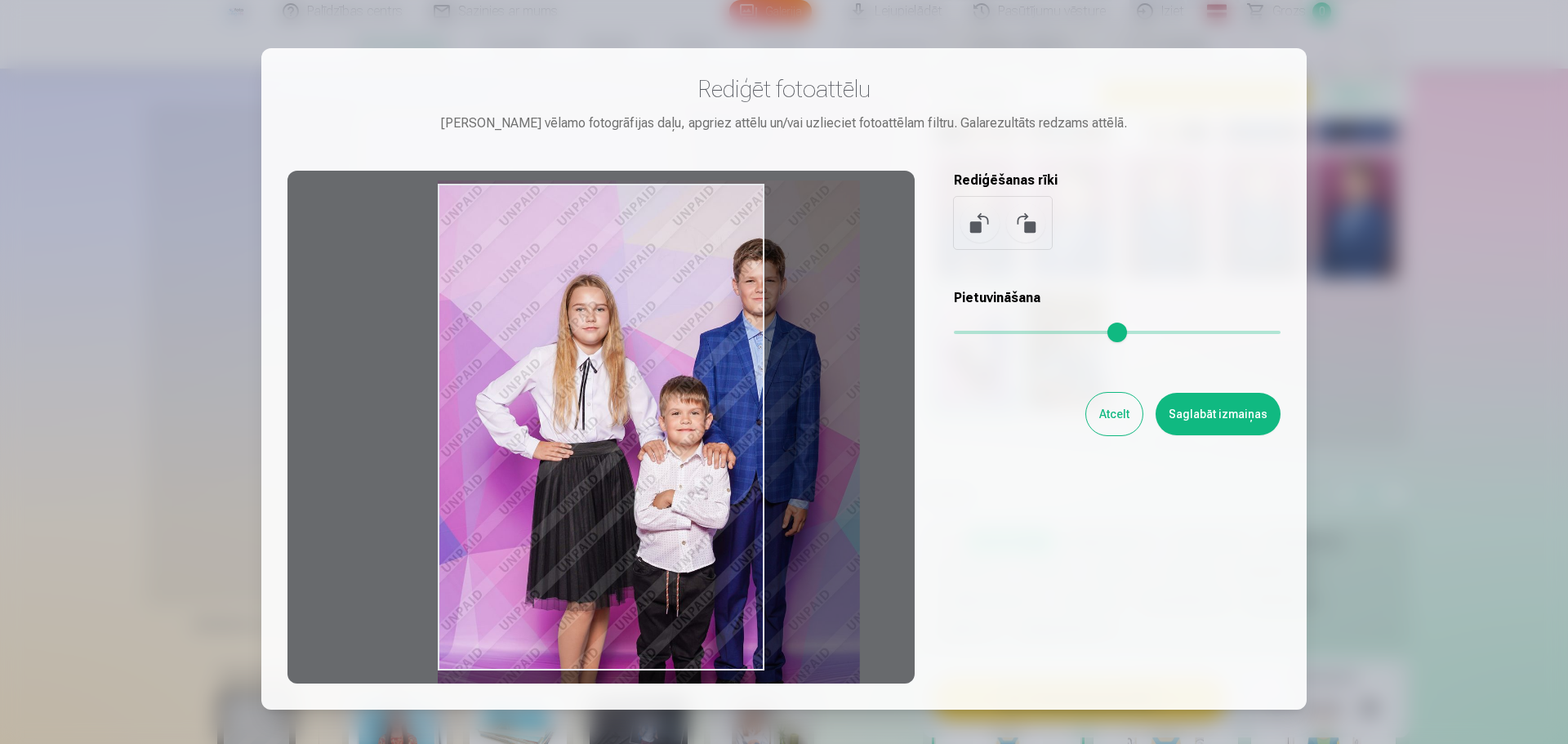
drag, startPoint x: 963, startPoint y: 329, endPoint x: 1025, endPoint y: 339, distance: 62.8
click at [1025, 334] on input "range" at bounding box center [1118, 332] width 327 height 3
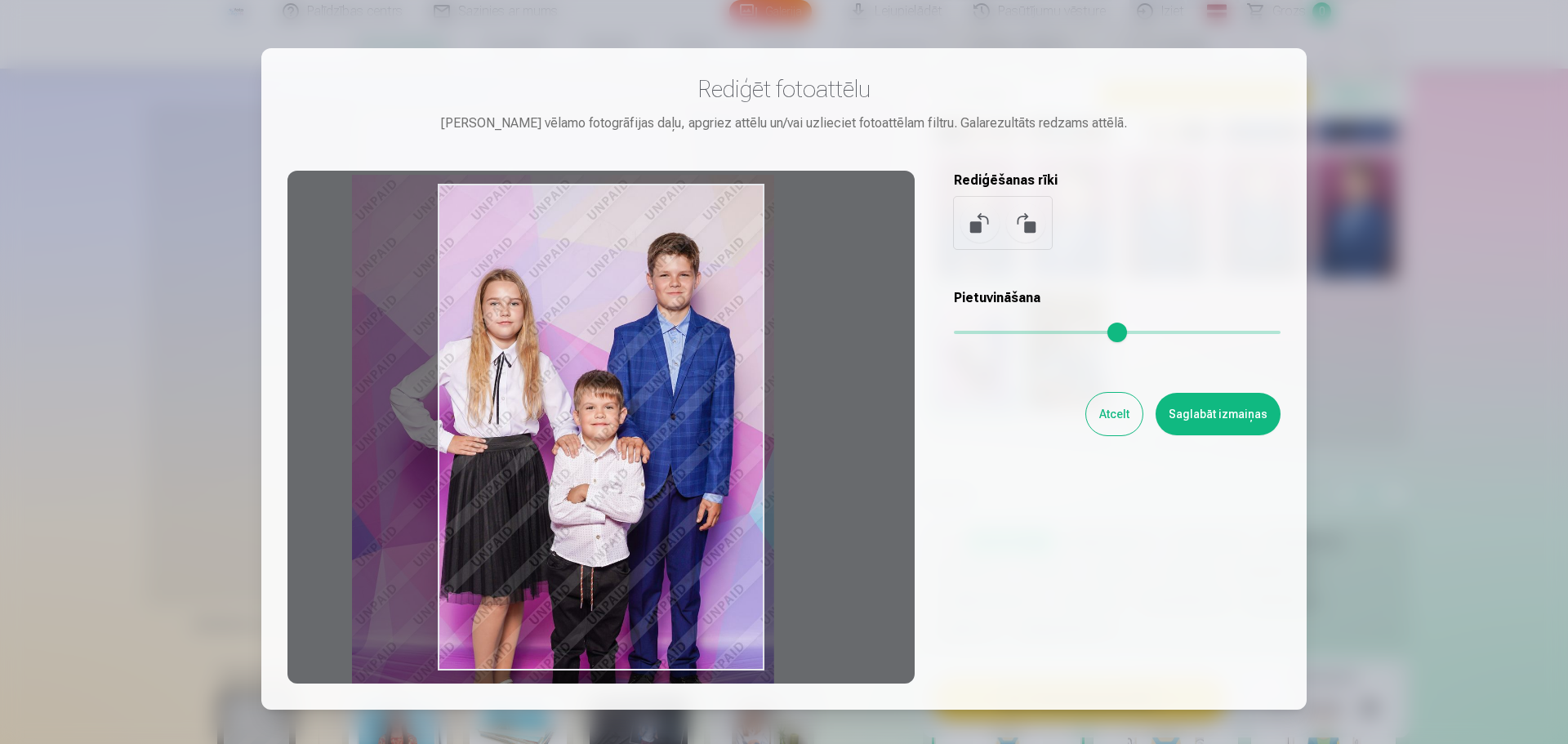
drag, startPoint x: 757, startPoint y: 422, endPoint x: 672, endPoint y: 416, distance: 85.2
click at [672, 416] on div at bounding box center [601, 427] width 627 height 513
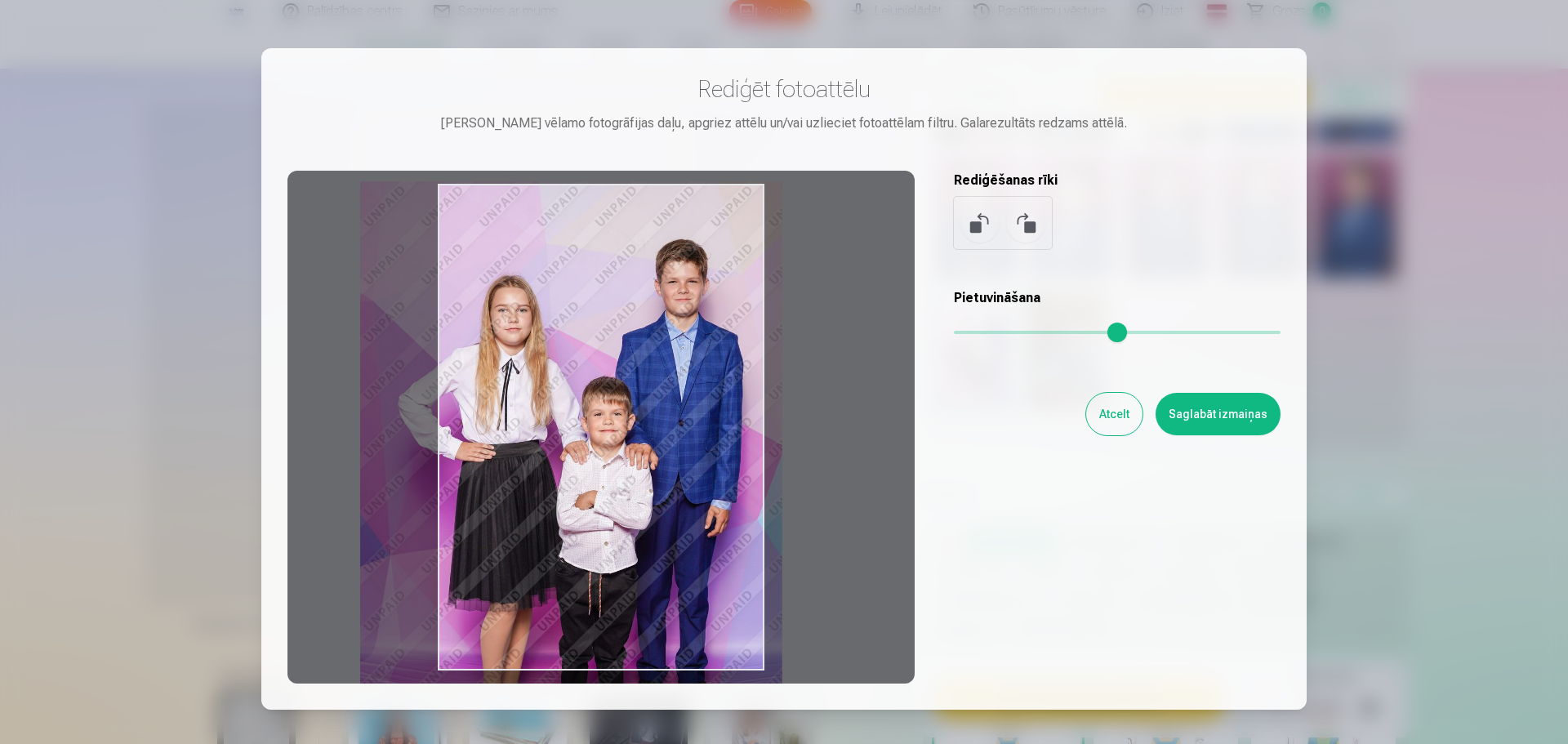
drag, startPoint x: 662, startPoint y: 406, endPoint x: 651, endPoint y: 411, distance: 12.1
click at [651, 411] on div at bounding box center [601, 427] width 627 height 513
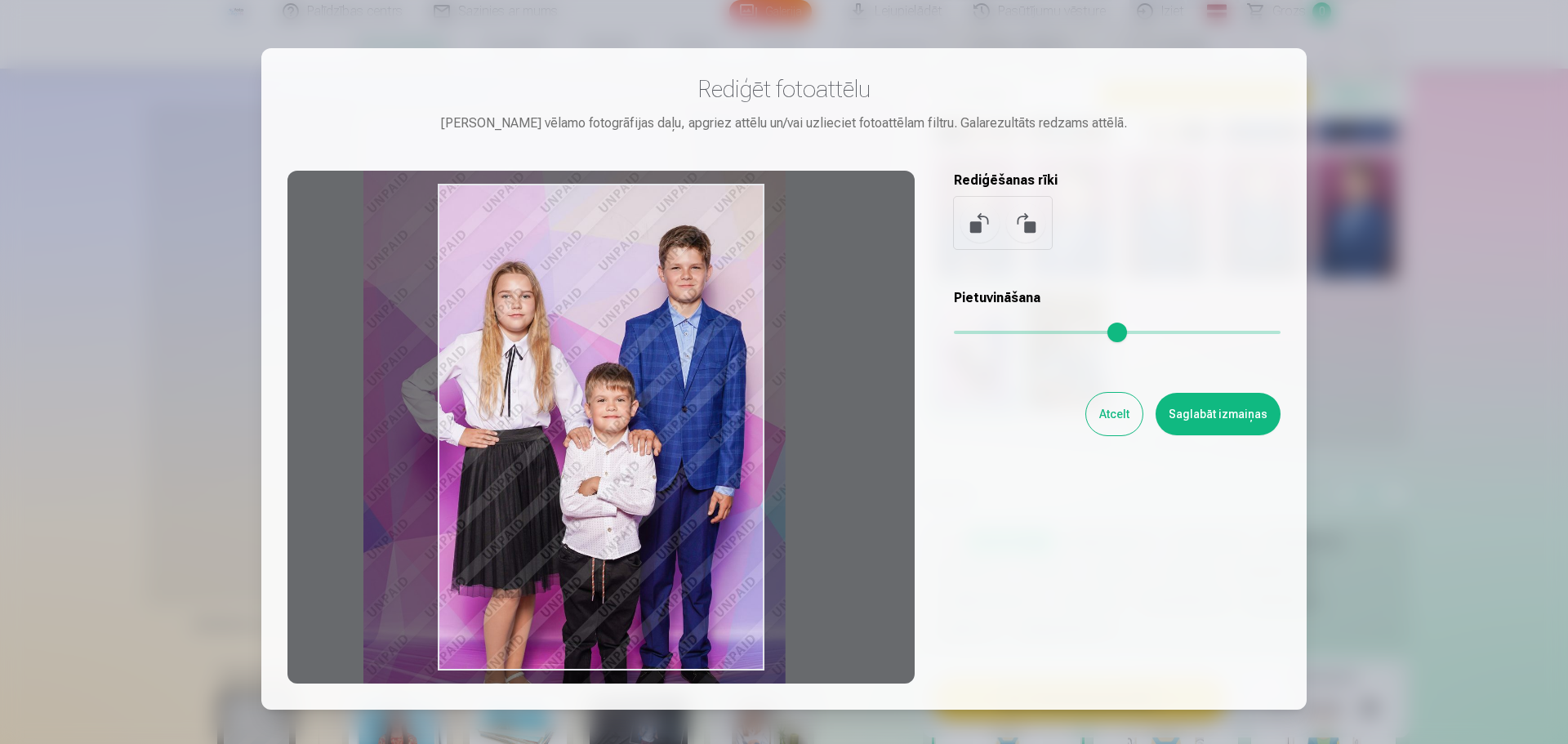
drag, startPoint x: 661, startPoint y: 457, endPoint x: 664, endPoint y: 442, distance: 15.3
click at [664, 442] on div at bounding box center [601, 427] width 627 height 513
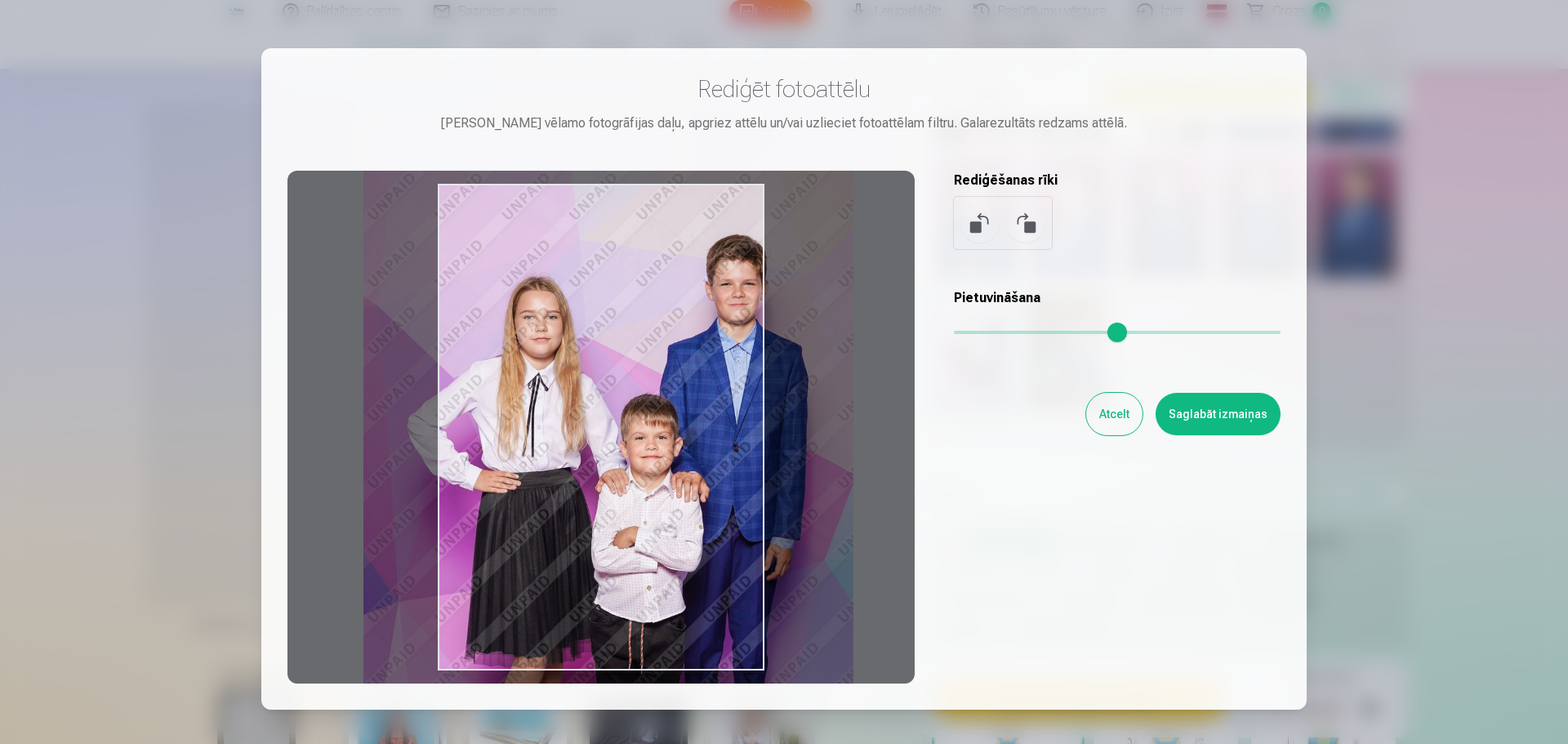
drag, startPoint x: 1017, startPoint y: 329, endPoint x: 1073, endPoint y: 328, distance: 56.0
type input "****"
click at [1073, 331] on input "range" at bounding box center [1118, 332] width 327 height 3
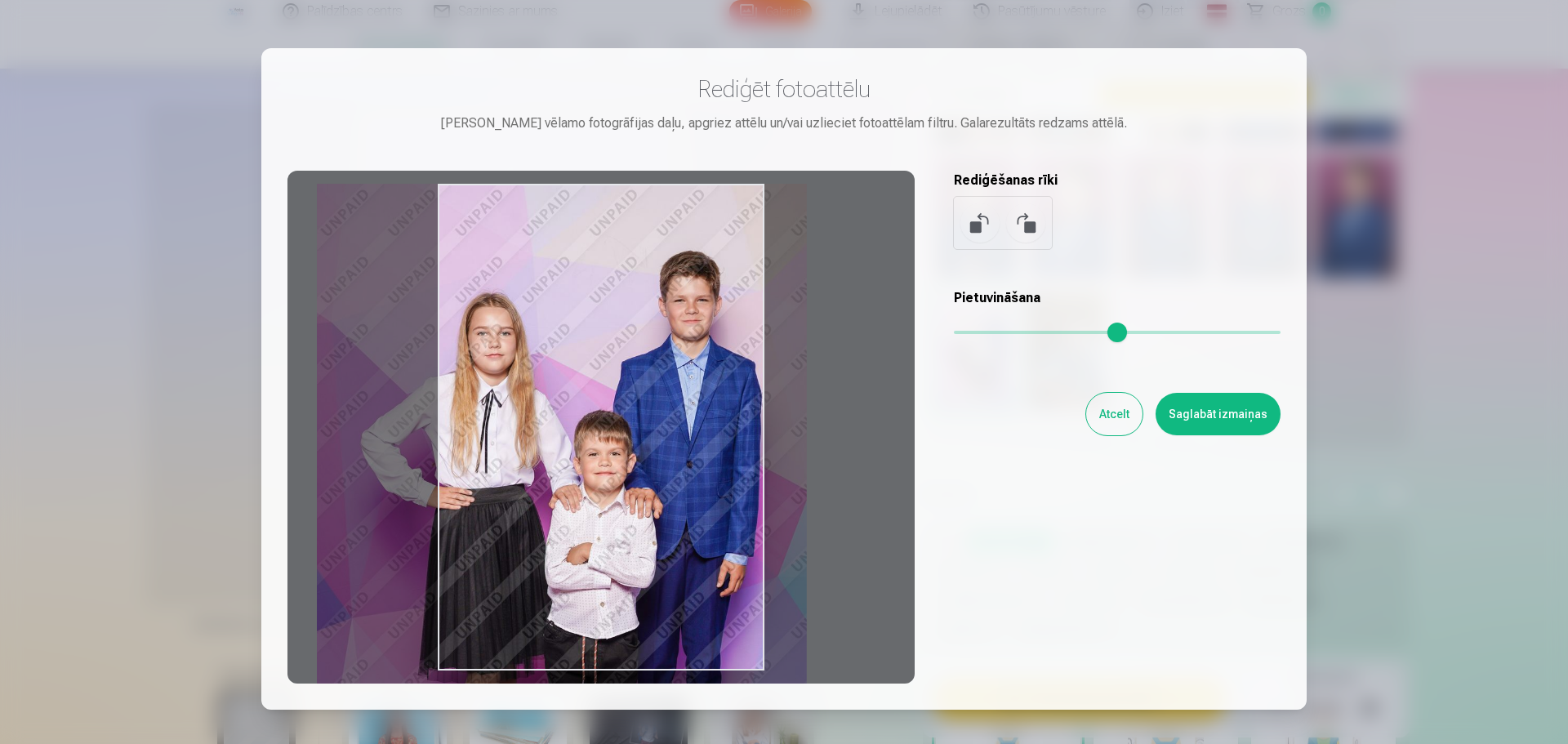
drag, startPoint x: 578, startPoint y: 387, endPoint x: 531, endPoint y: 410, distance: 52.3
click at [531, 410] on div at bounding box center [601, 427] width 627 height 513
click at [1096, 416] on button "Atcelt" at bounding box center [1114, 414] width 56 height 43
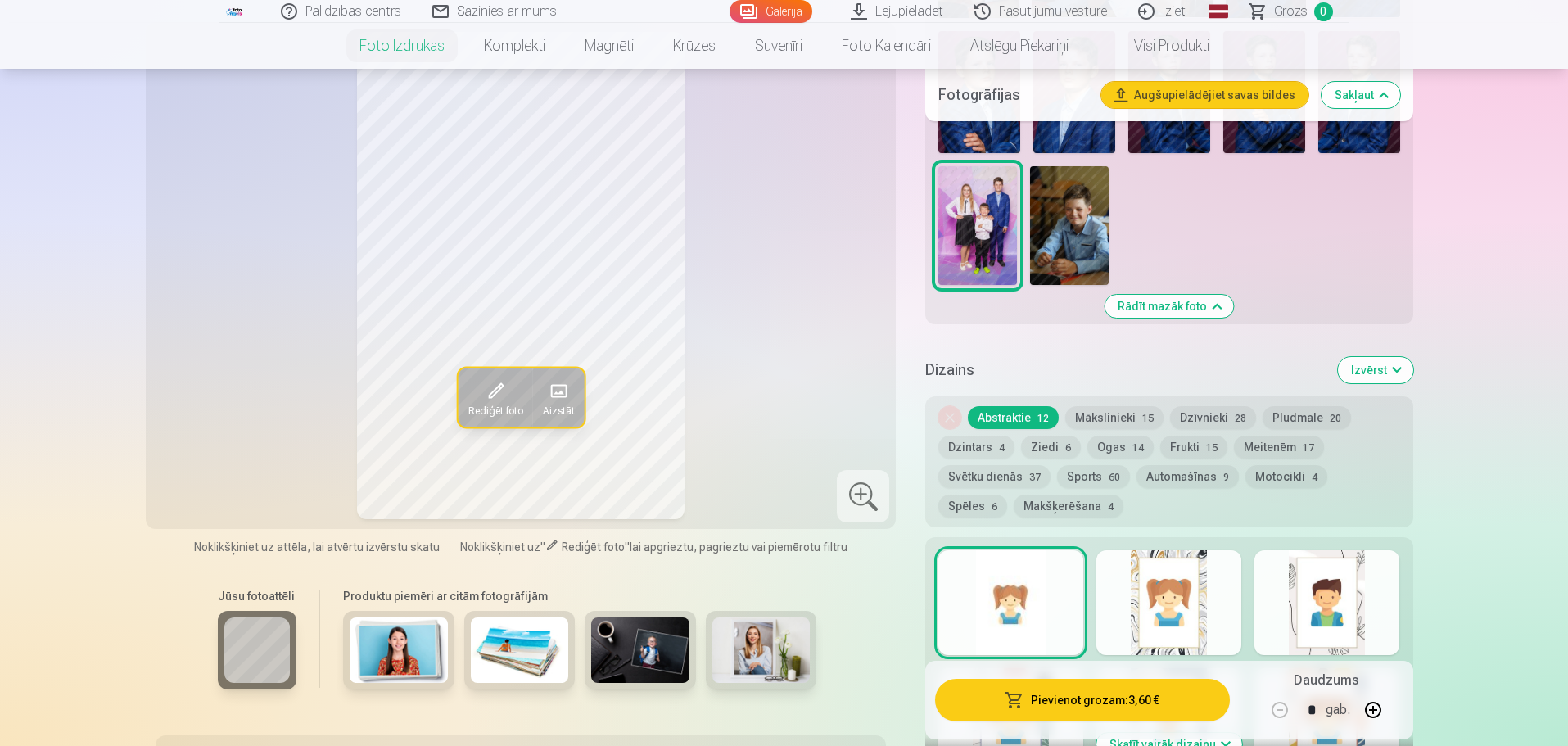
scroll to position [1064, 0]
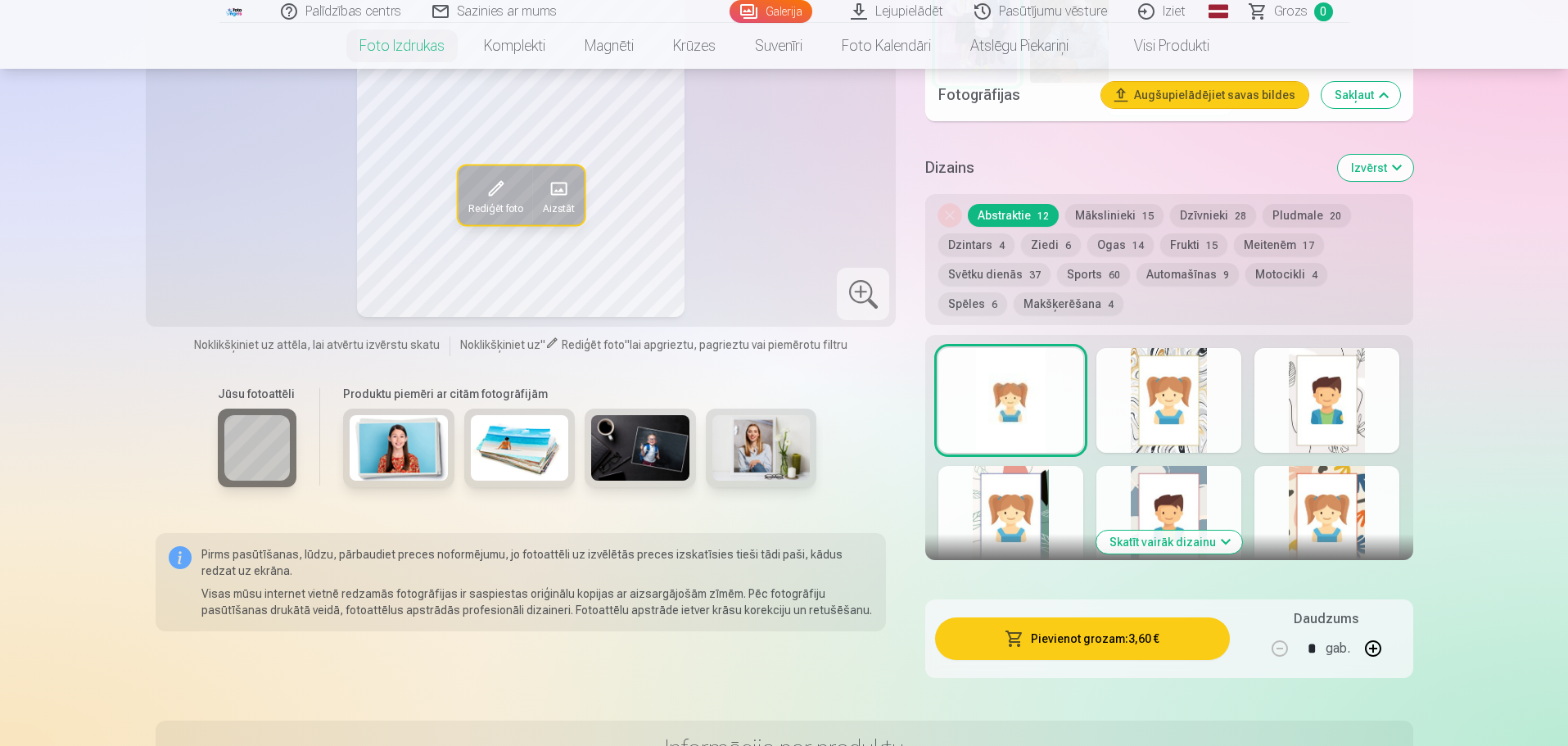
click at [1165, 545] on button "Skatīt vairāk dizainu" at bounding box center [1169, 542] width 146 height 23
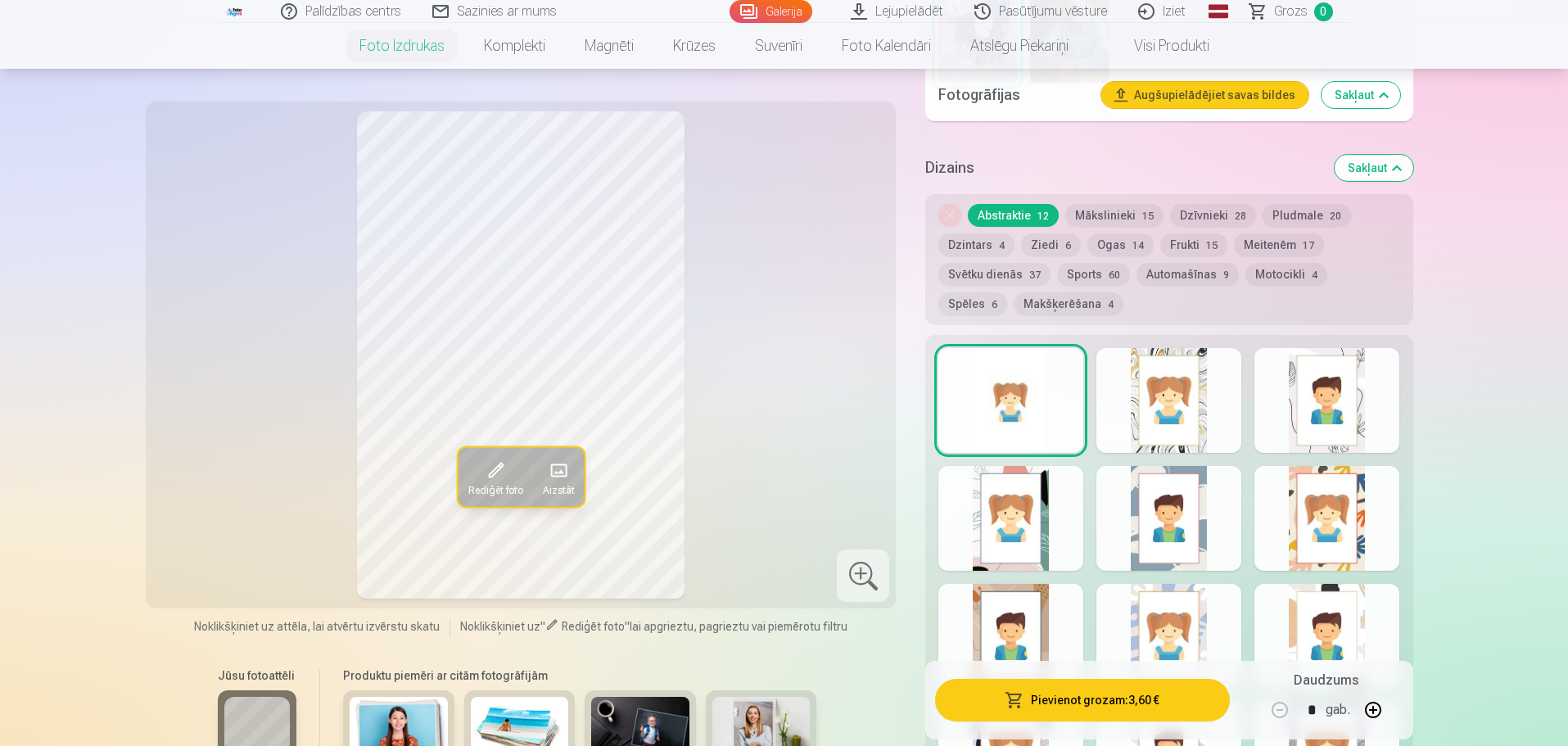
click at [1148, 524] on div at bounding box center [1168, 518] width 145 height 105
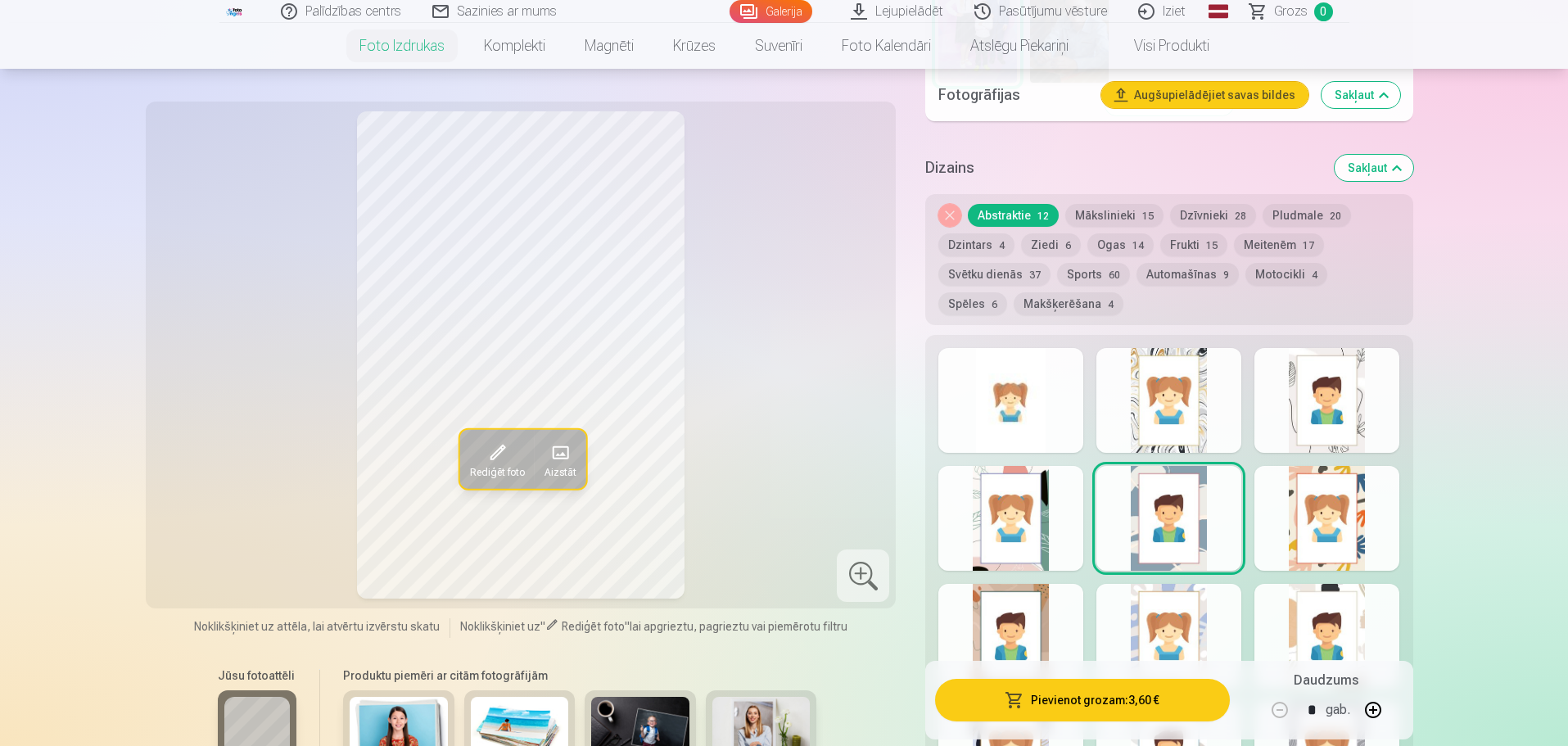
click at [1320, 542] on div at bounding box center [1326, 518] width 145 height 105
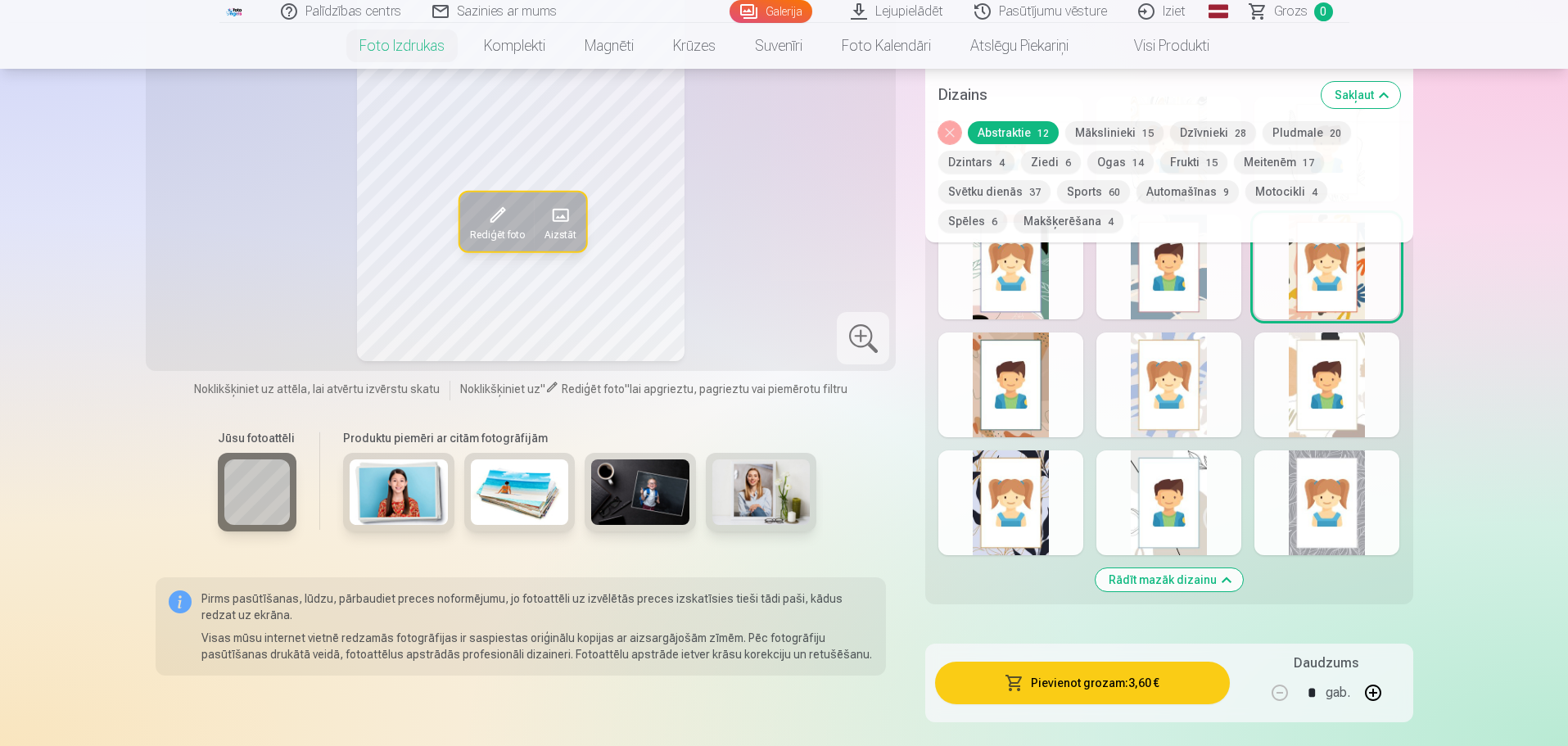
scroll to position [1310, 0]
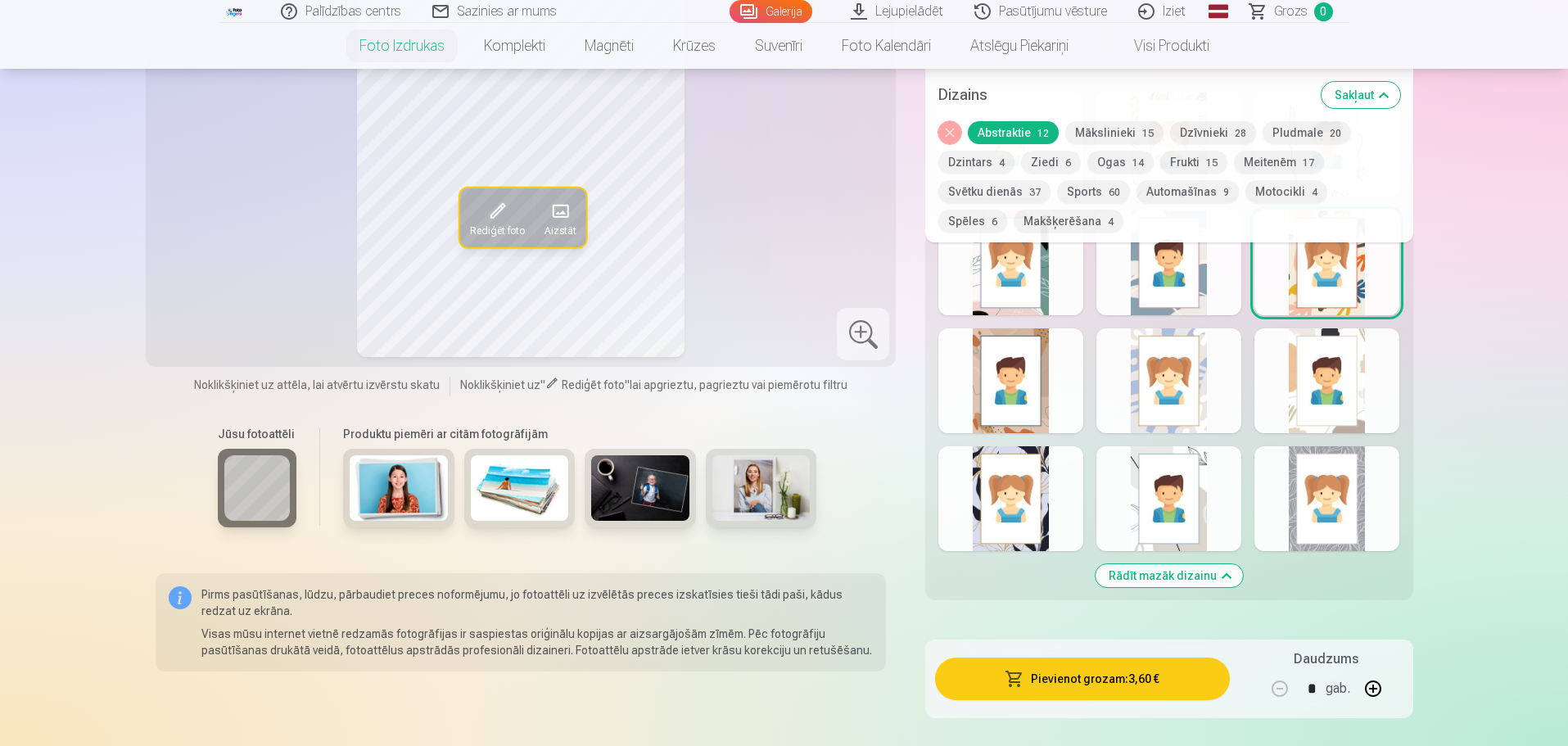
click at [1161, 506] on div at bounding box center [1168, 499] width 145 height 105
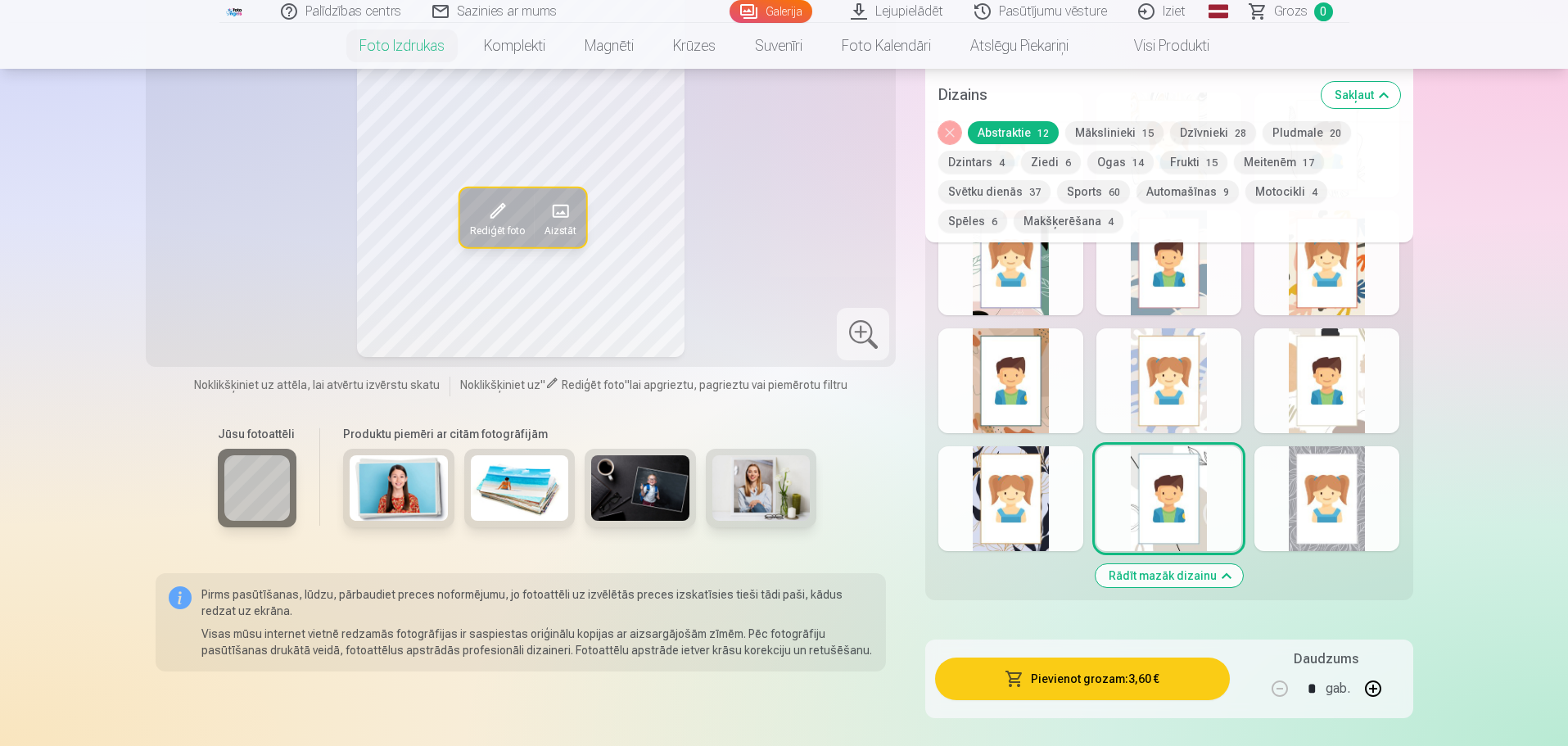
click at [1034, 494] on div at bounding box center [1010, 499] width 145 height 105
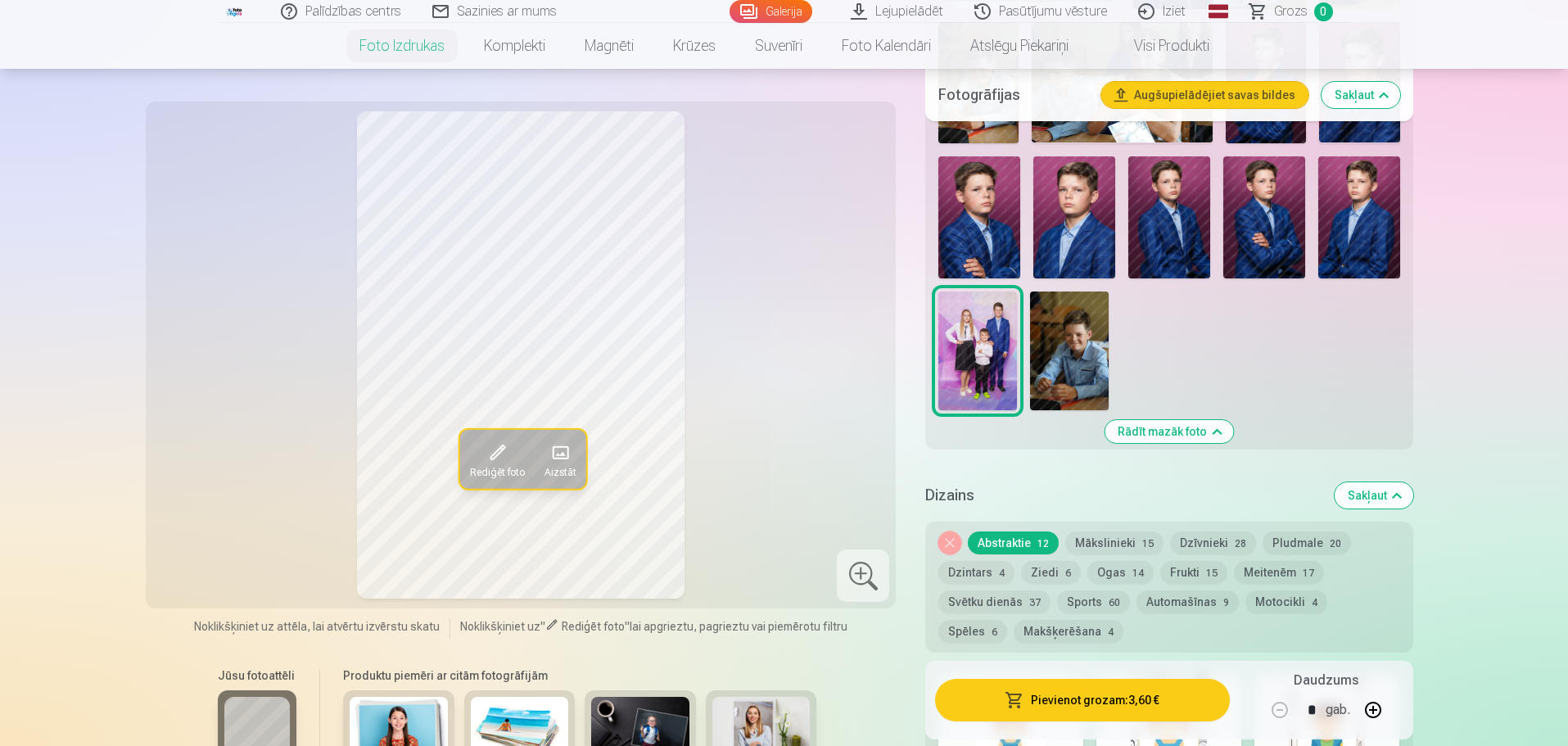
scroll to position [328, 0]
